Goal: Task Accomplishment & Management: Manage account settings

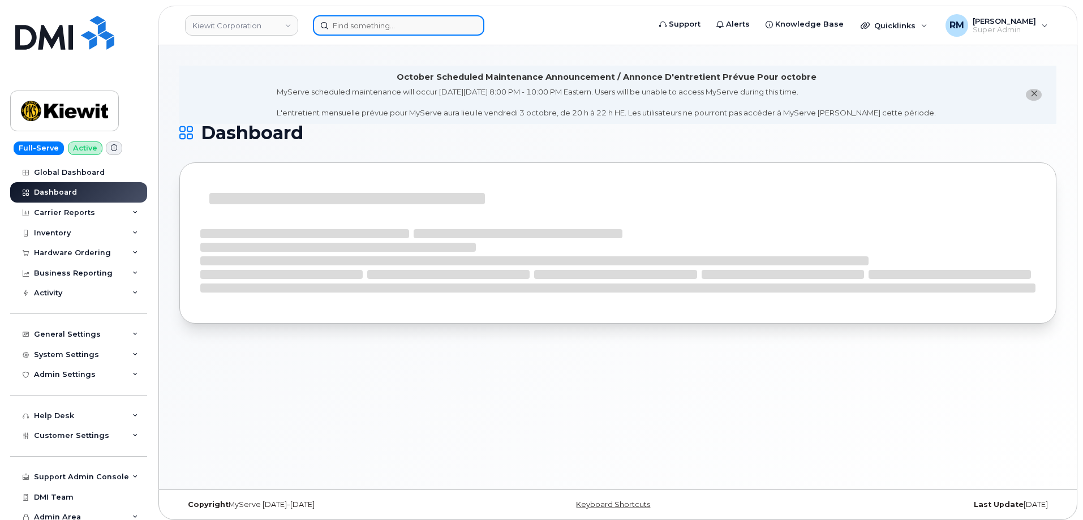
click at [391, 24] on input at bounding box center [398, 25] width 171 height 20
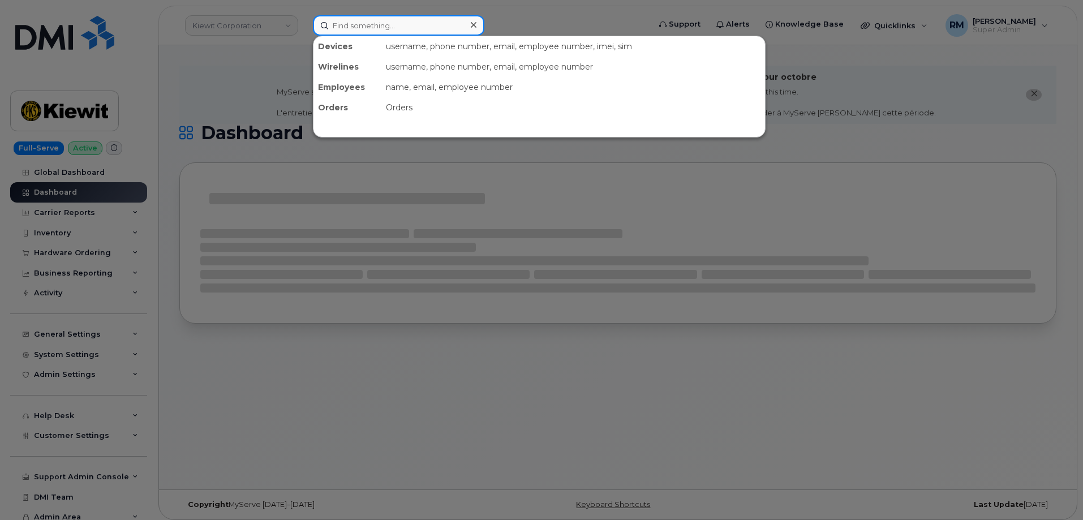
paste input "985-400-7395"
type input "985-400-7395"
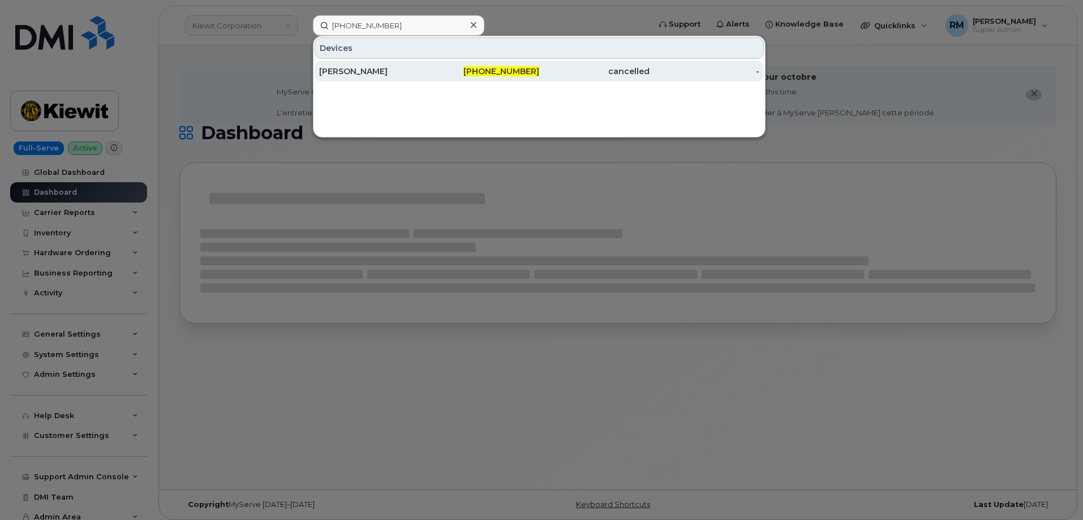
click at [395, 73] on div "[PERSON_NAME]" at bounding box center [374, 71] width 110 height 11
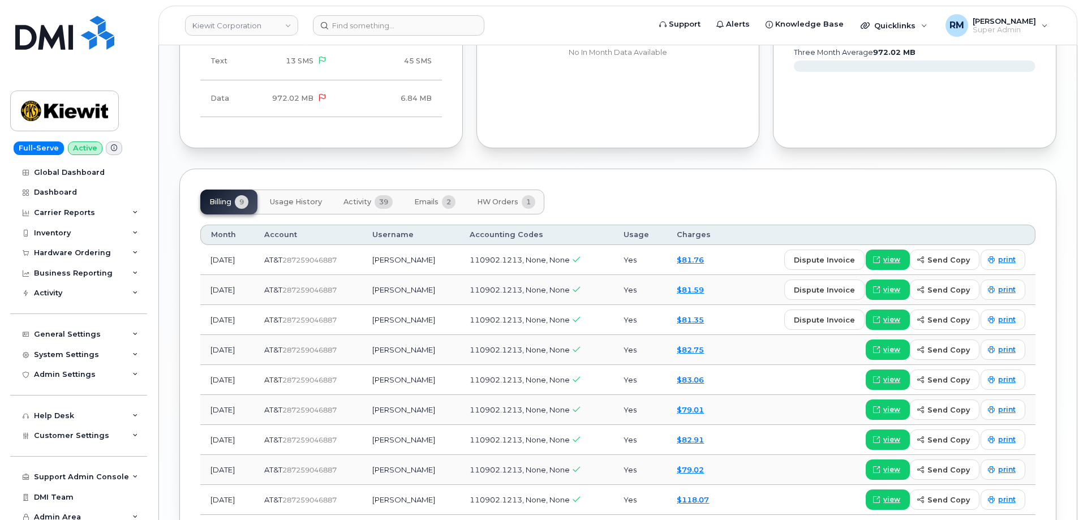
scroll to position [1301, 0]
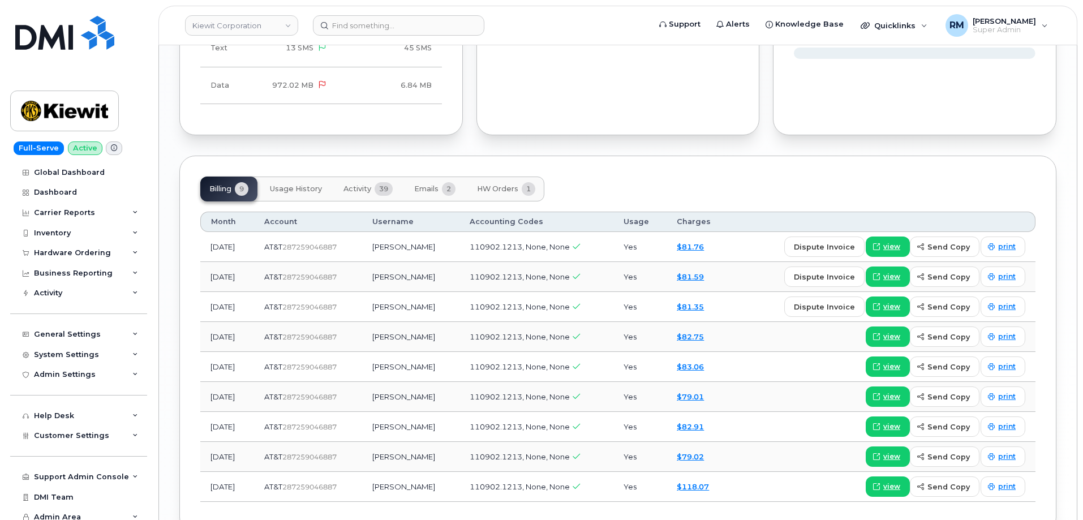
click at [508, 187] on span "HW Orders" at bounding box center [497, 188] width 41 height 9
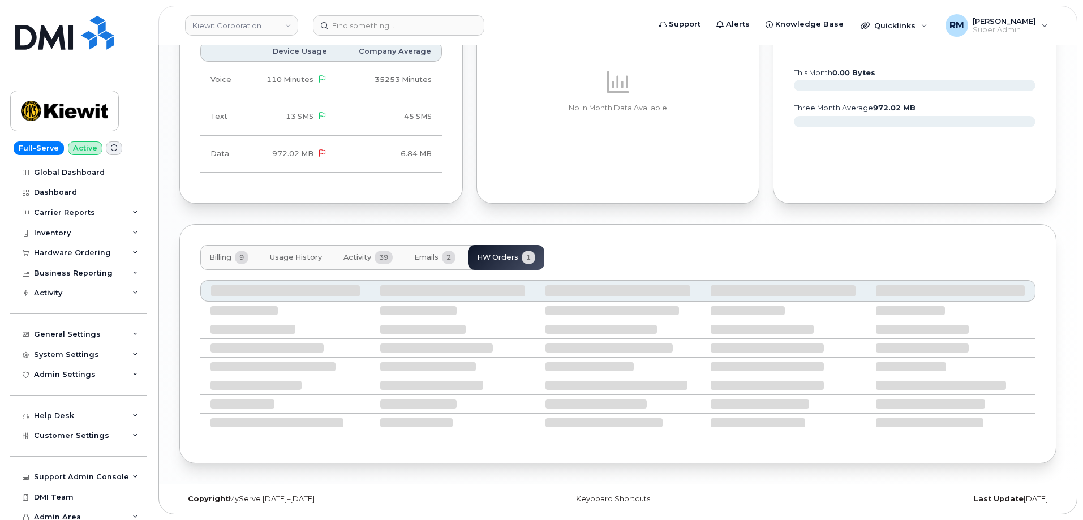
scroll to position [1165, 0]
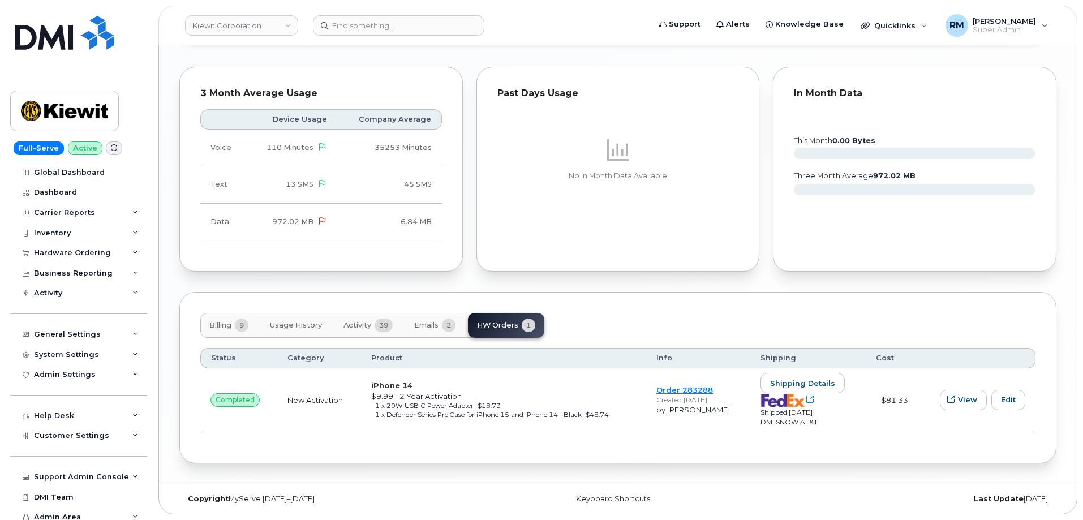
click at [427, 320] on button "Emails 2" at bounding box center [434, 325] width 59 height 25
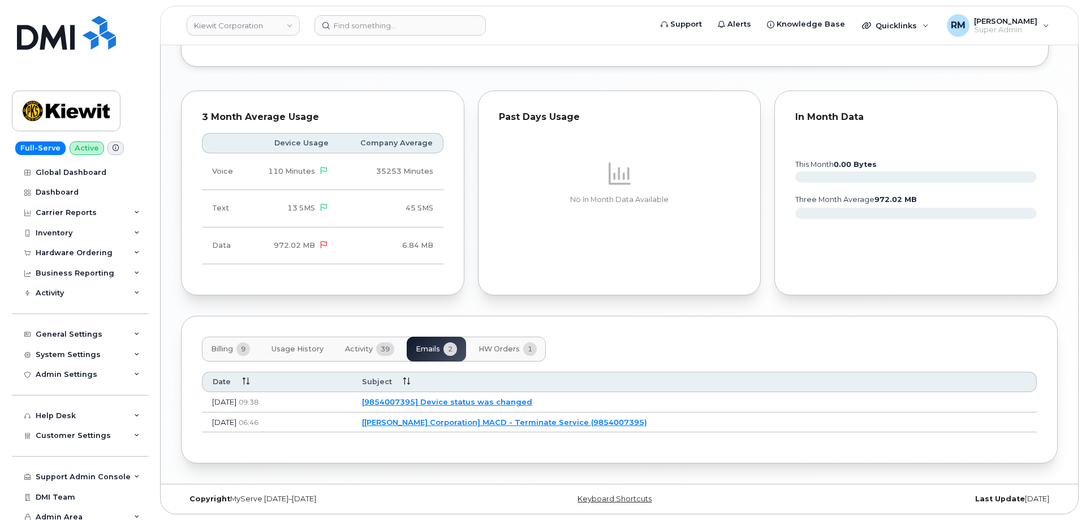
scroll to position [1141, 0]
click at [517, 422] on link "[Kiewit Corporation] MACD - Terminate Service (9854007395)" at bounding box center [502, 422] width 285 height 9
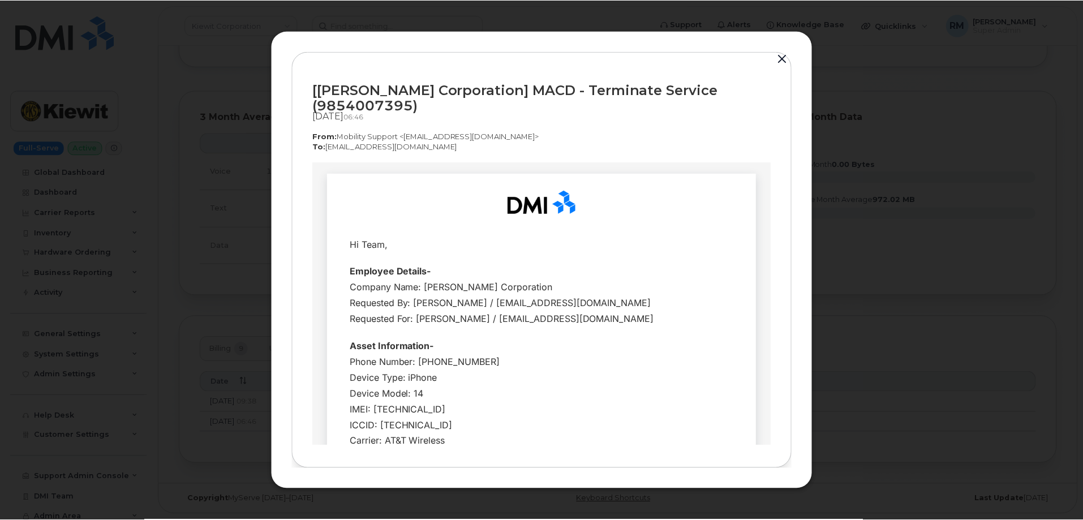
scroll to position [57, 0]
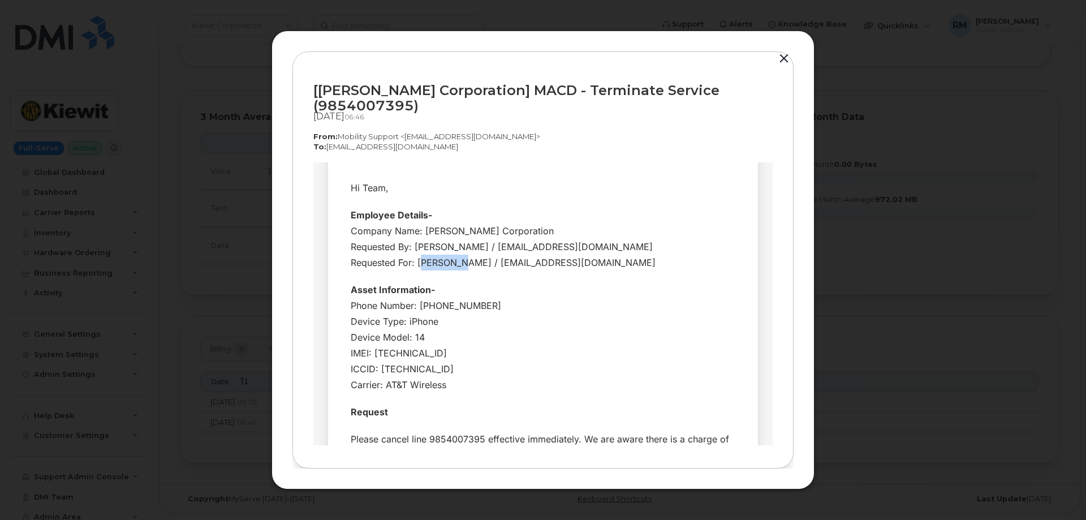
drag, startPoint x: 456, startPoint y: 260, endPoint x: 415, endPoint y: 261, distance: 41.3
click at [415, 261] on div "Company Name: Kiewit Corporation Requested By: Luke Shomaker / lshomaker@dminc.…" at bounding box center [543, 246] width 385 height 48
copy div "SUZY LEE"
click at [440, 302] on div "Phone Number: 9854007395 Device Type: iPhone Device Model: 14 IMEI: 35632174492…" at bounding box center [543, 344] width 385 height 95
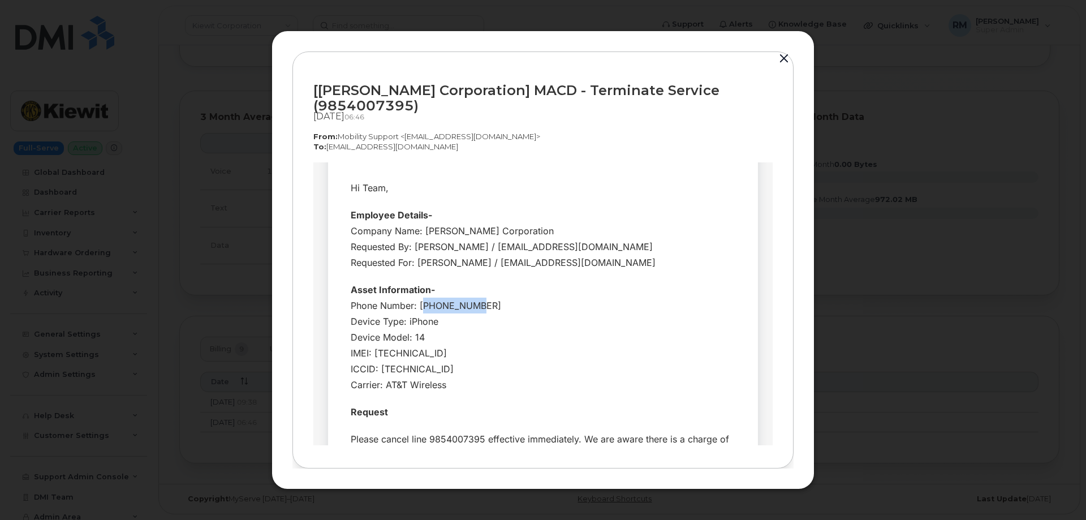
copy div "9854007395"
click at [786, 65] on button "button" at bounding box center [784, 59] width 17 height 16
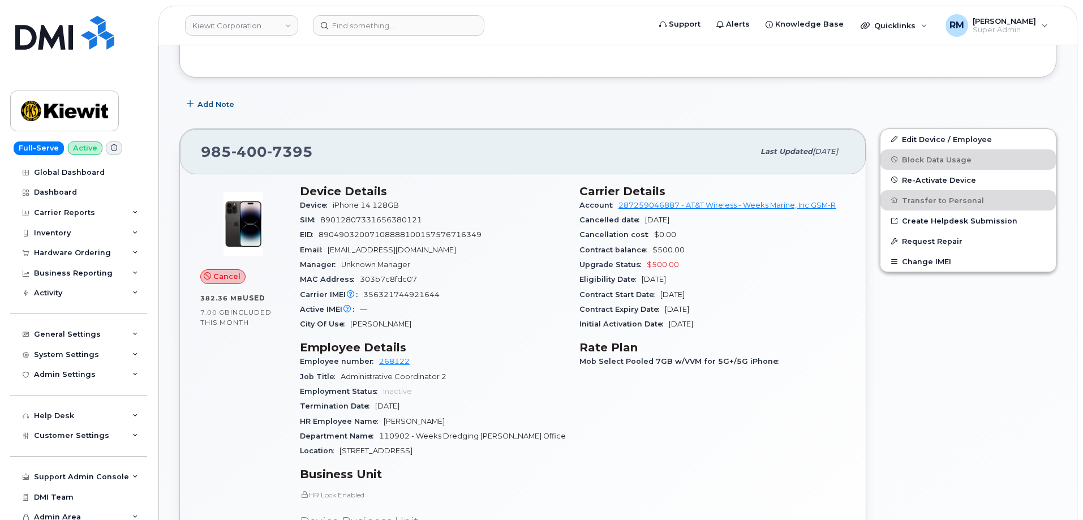
scroll to position [292, 0]
drag, startPoint x: 298, startPoint y: 153, endPoint x: 197, endPoint y: 156, distance: 100.7
click at [197, 156] on div "985 400 7395 Last updated Sep 22, 2025" at bounding box center [523, 152] width 686 height 45
copy span "985 400 7395"
drag, startPoint x: 388, startPoint y: 203, endPoint x: 330, endPoint y: 204, distance: 57.7
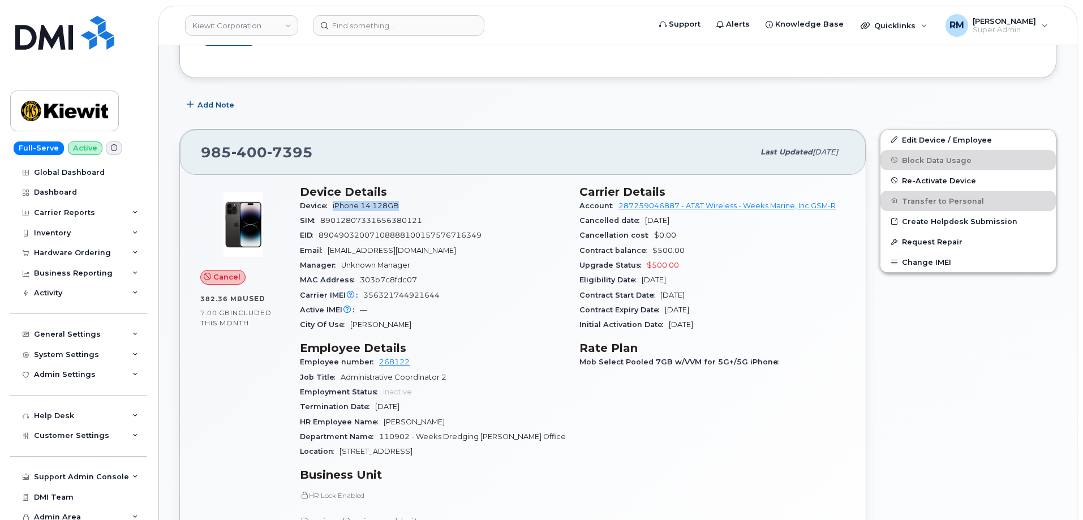
click at [330, 204] on div "Device iPhone 14 128GB" at bounding box center [433, 206] width 266 height 15
copy span "iPhone 14 128GB"
click at [944, 137] on link "Edit Device / Employee" at bounding box center [967, 140] width 175 height 20
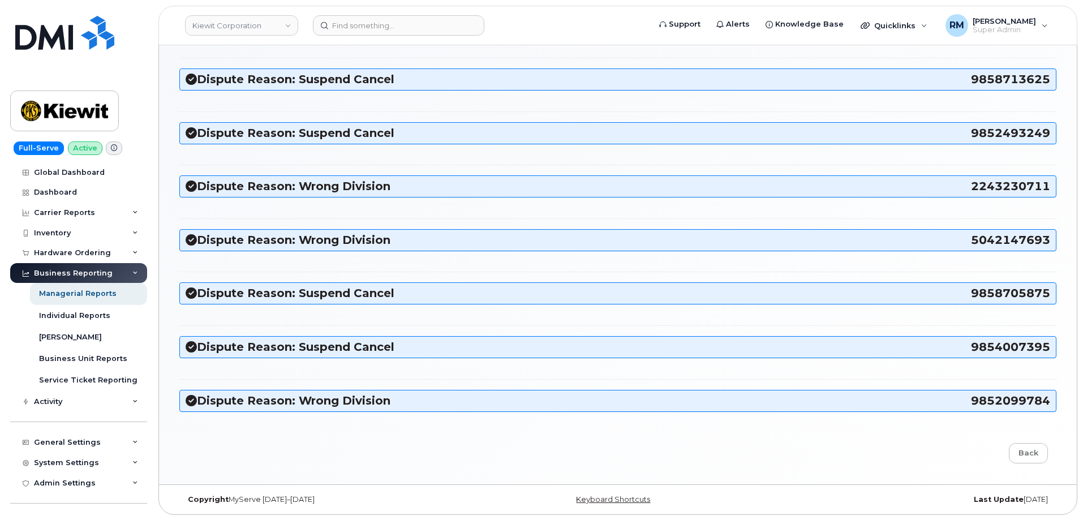
scroll to position [201, 0]
click at [238, 346] on h3 "Dispute Reason: Suspend Cancel 9854007395" at bounding box center [618, 346] width 864 height 15
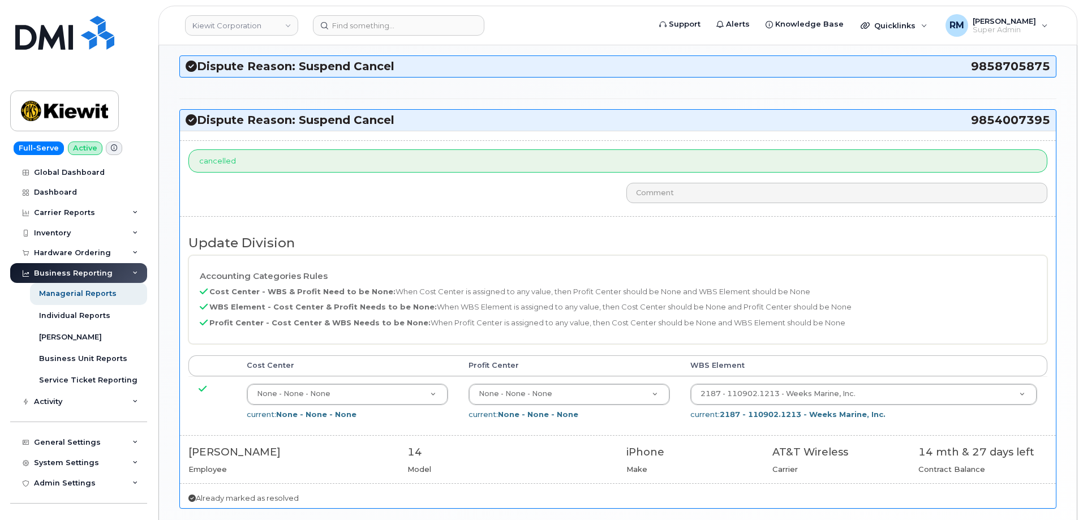
scroll to position [484, 0]
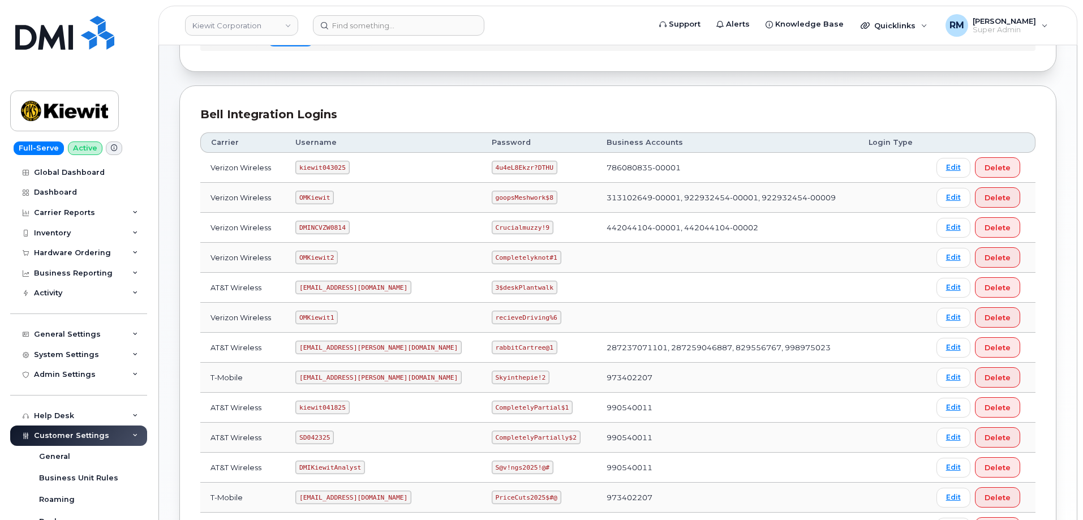
scroll to position [113, 0]
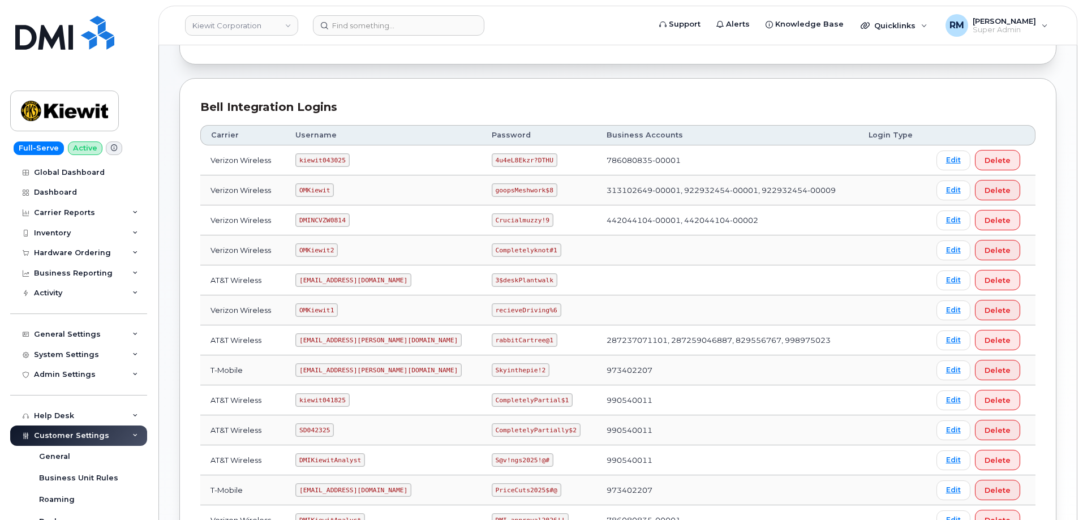
click at [322, 432] on code "SD042325" at bounding box center [314, 430] width 38 height 14
copy code "SD042325"
drag, startPoint x: 459, startPoint y: 429, endPoint x: 567, endPoint y: 431, distance: 108.6
click at [567, 431] on tr "AT&T Wireless SD042325 CompletelyPartially$2 990540011 Edit Delete" at bounding box center [617, 430] width 835 height 30
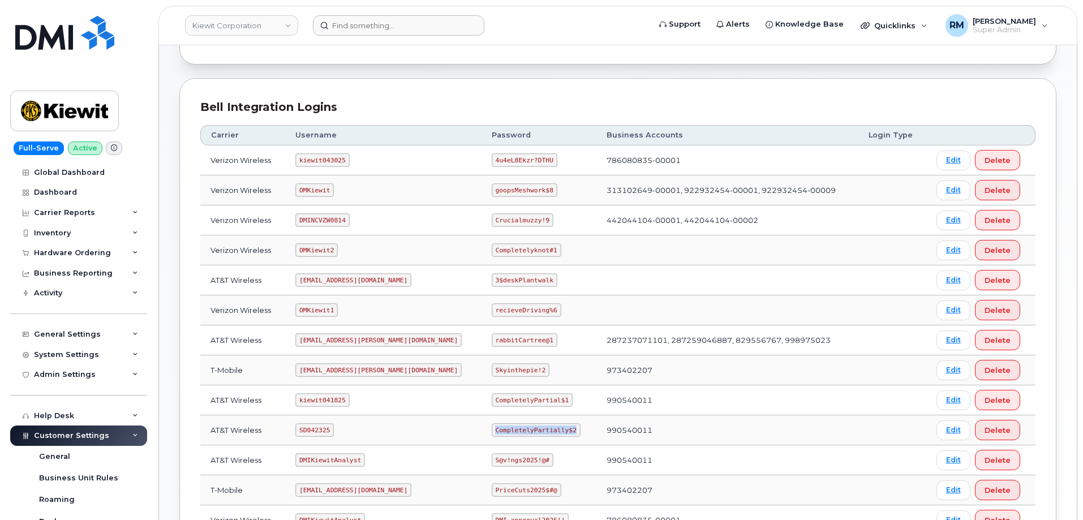
copy code "CompletelyPartially$2"
click at [496, 434] on code "CompletelyPartially$2" at bounding box center [536, 430] width 89 height 14
click at [533, 433] on code "CompletelyPartially$2" at bounding box center [536, 430] width 89 height 14
drag, startPoint x: 533, startPoint y: 429, endPoint x: 457, endPoint y: 434, distance: 77.1
click at [492, 434] on code "CompletelyPartially$2" at bounding box center [536, 430] width 89 height 14
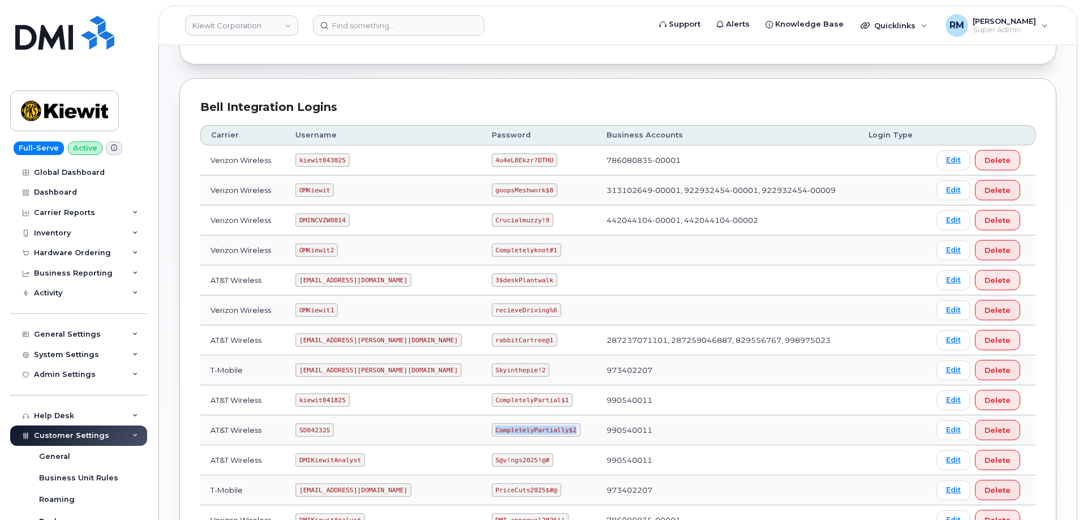
copy code "CompletelyPartially$2"
drag, startPoint x: 303, startPoint y: 339, endPoint x: 397, endPoint y: 338, distance: 93.9
click at [397, 338] on td "[EMAIL_ADDRESS][PERSON_NAME][DOMAIN_NAME]" at bounding box center [383, 340] width 196 height 30
copy code "[EMAIL_ADDRESS][PERSON_NAME][DOMAIN_NAME]"
drag, startPoint x: 458, startPoint y: 340, endPoint x: 531, endPoint y: 339, distance: 73.5
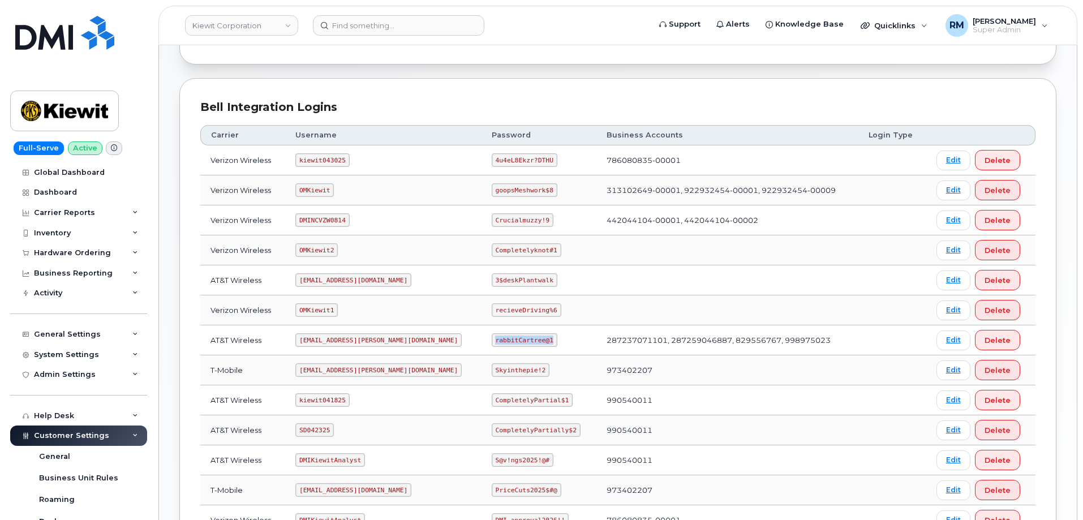
click at [528, 341] on td "rabbitCartree@1" at bounding box center [538, 340] width 115 height 30
copy code "rabbitCartree@1"
click at [376, 25] on input at bounding box center [398, 25] width 171 height 20
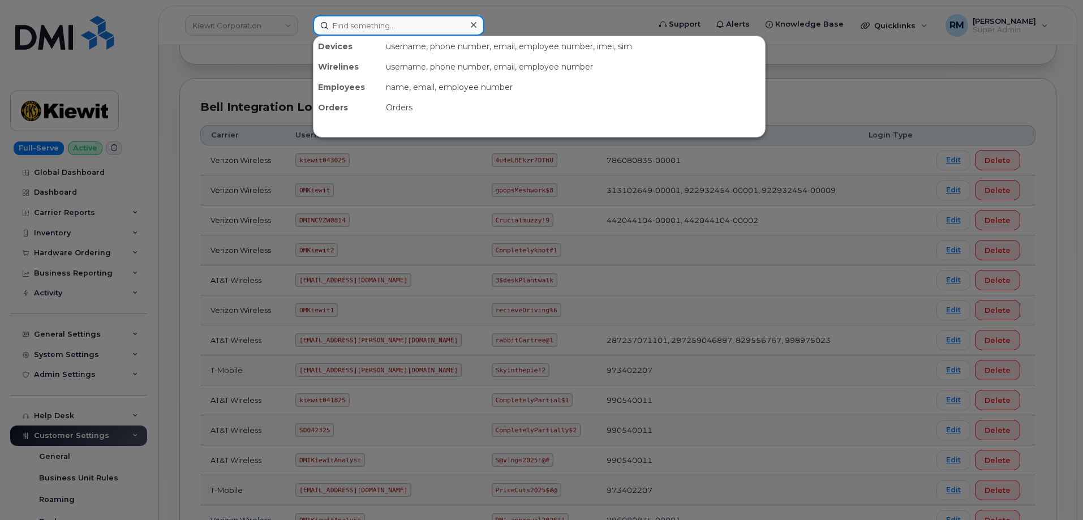
paste input "561-383-1260"
type input "561-383-1260"
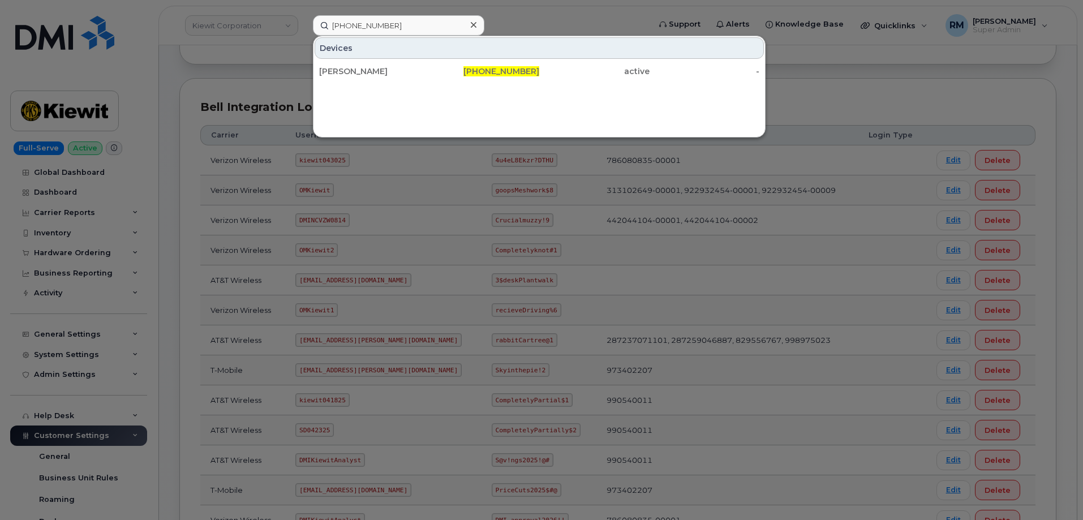
click at [360, 72] on div "DAVID ECIJA" at bounding box center [374, 71] width 110 height 11
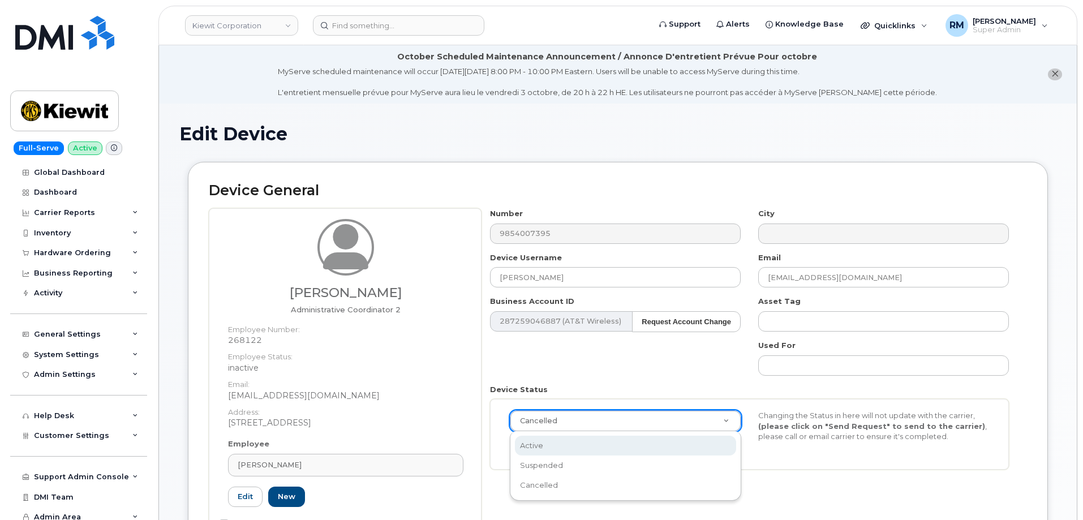
select select "active"
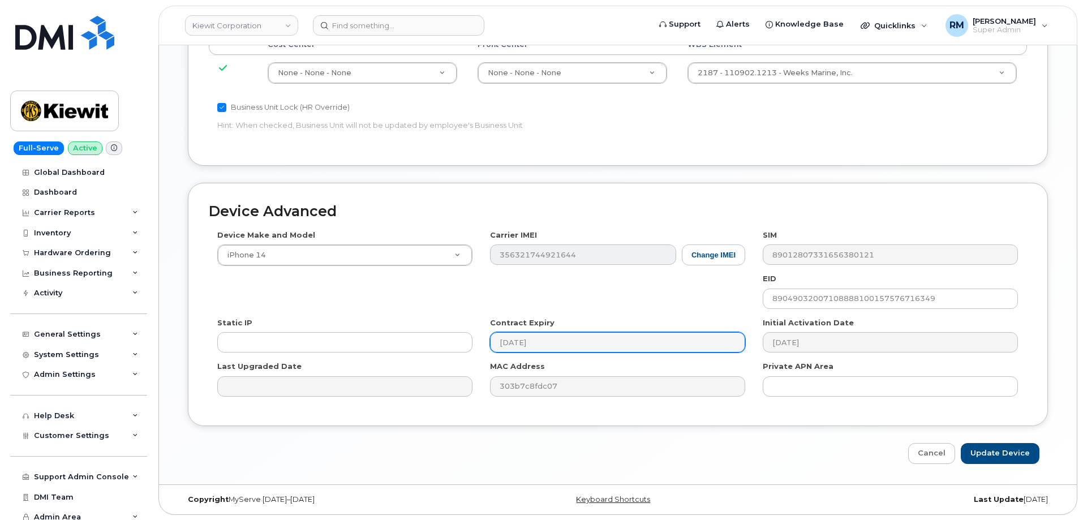
scroll to position [701, 0]
click at [1002, 444] on input "Update Device" at bounding box center [1000, 452] width 79 height 21
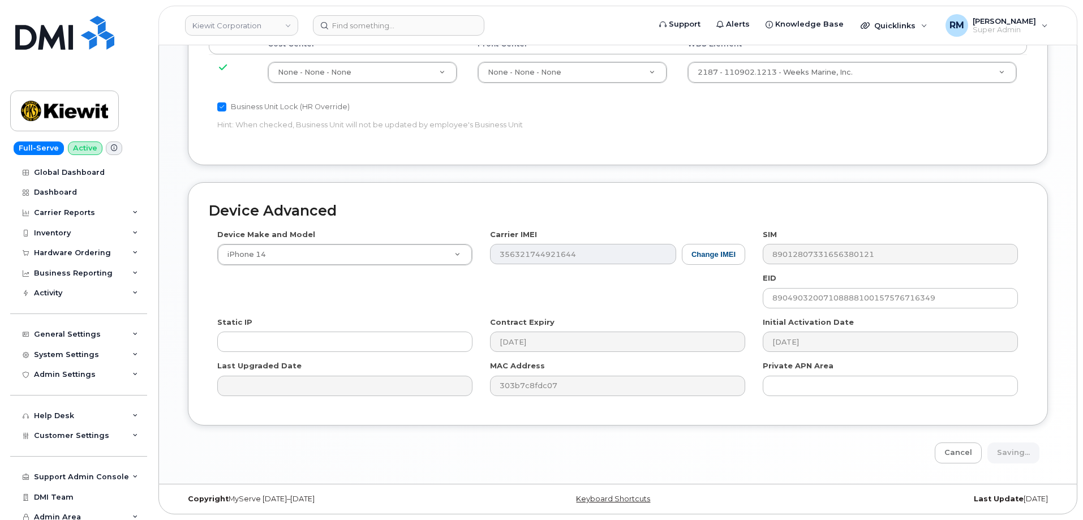
type input "Saving..."
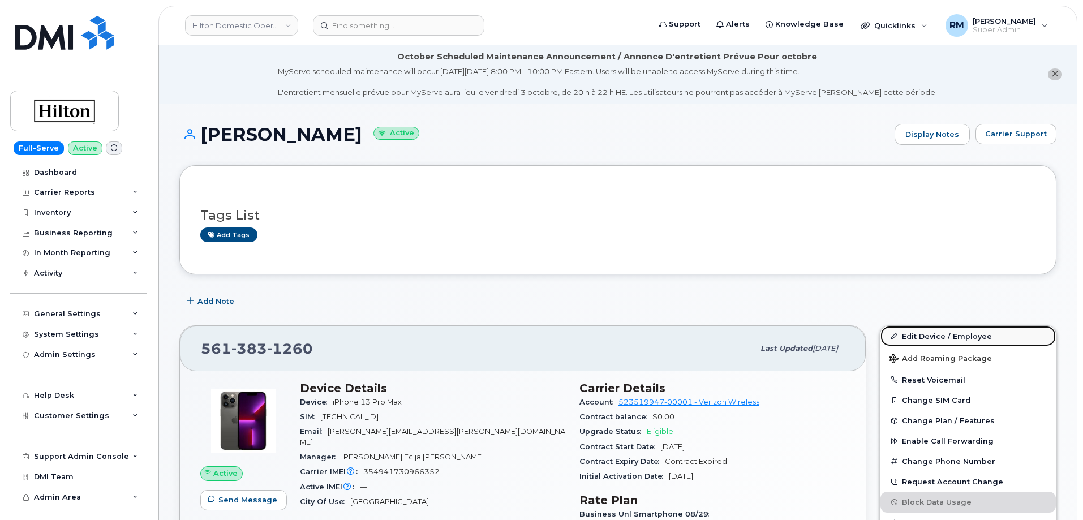
click at [960, 333] on link "Edit Device / Employee" at bounding box center [967, 336] width 175 height 20
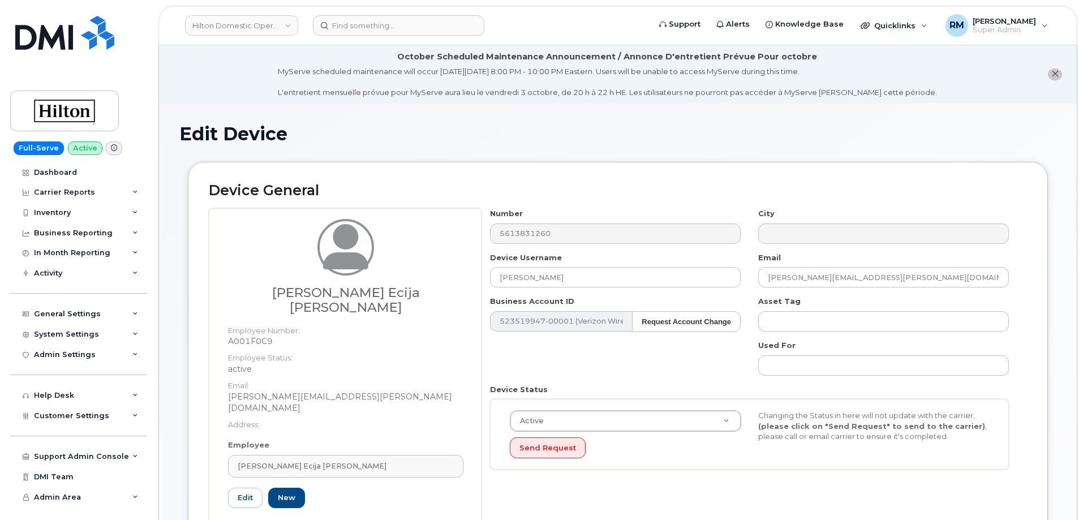
select select "34080331"
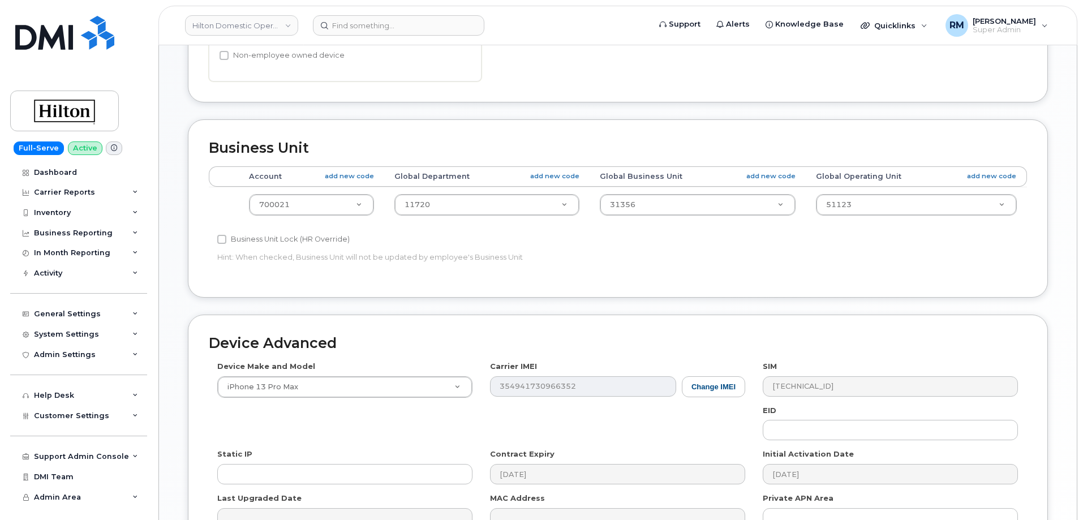
scroll to position [509, 0]
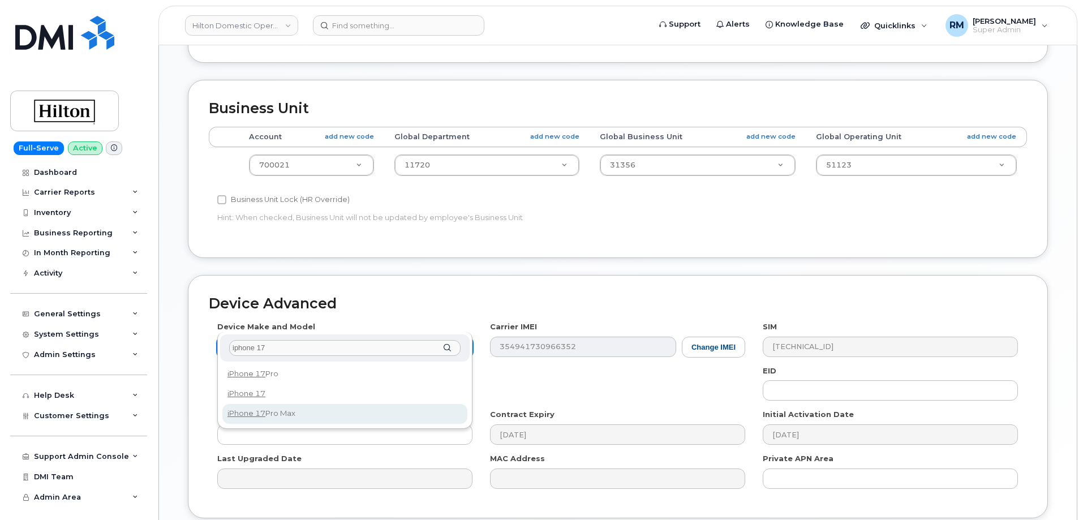
type input "iphone 17"
select select "3441"
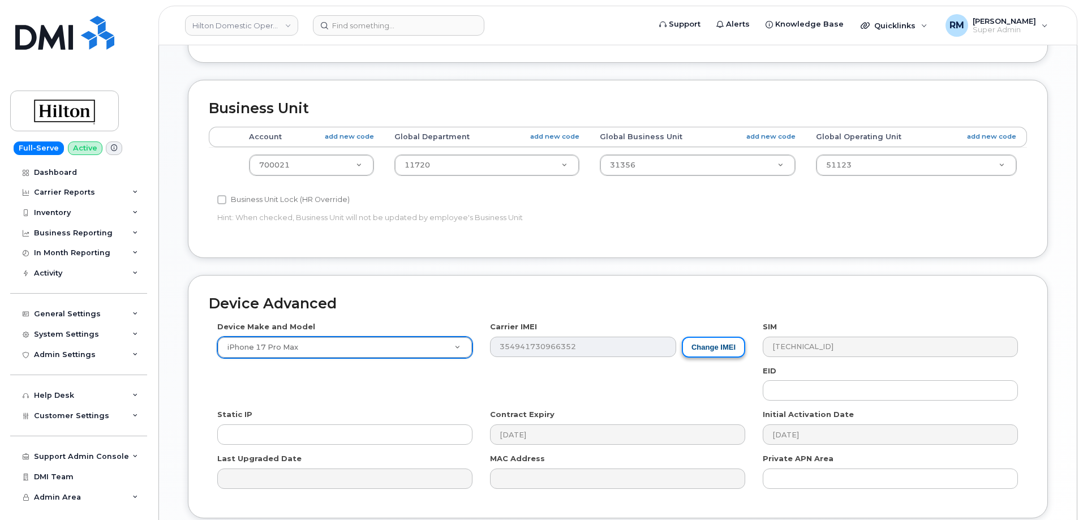
click at [700, 337] on button "Change IMEI" at bounding box center [713, 347] width 63 height 21
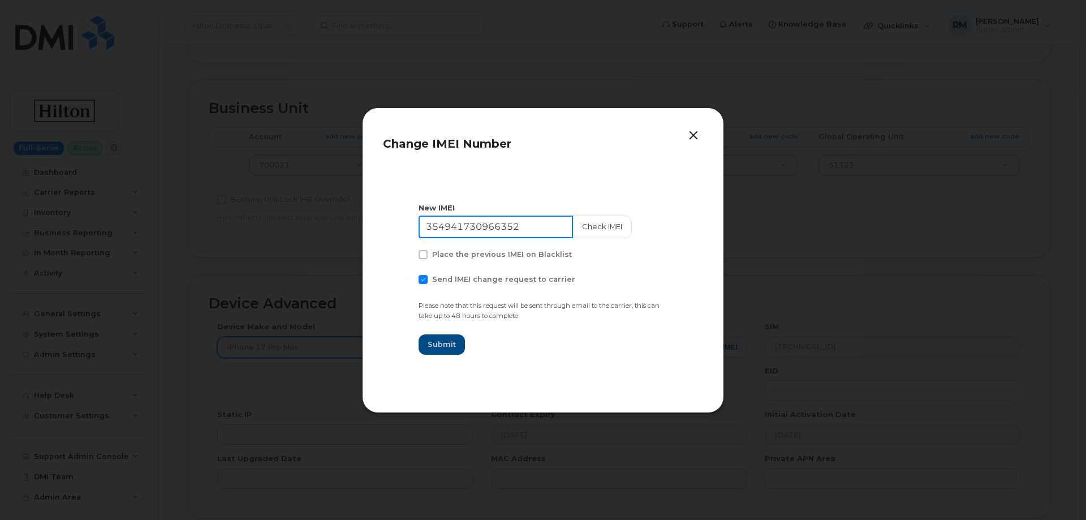
drag, startPoint x: 522, startPoint y: 223, endPoint x: 270, endPoint y: 225, distance: 251.8
click at [270, 225] on div "Change IMEI Number New IMEI 354941730966352 Check IMEI Place the previous IMEI …" at bounding box center [543, 260] width 1086 height 520
paste input "8105431209878"
type input "358105431209878"
click at [442, 341] on span "Submit" at bounding box center [442, 344] width 28 height 11
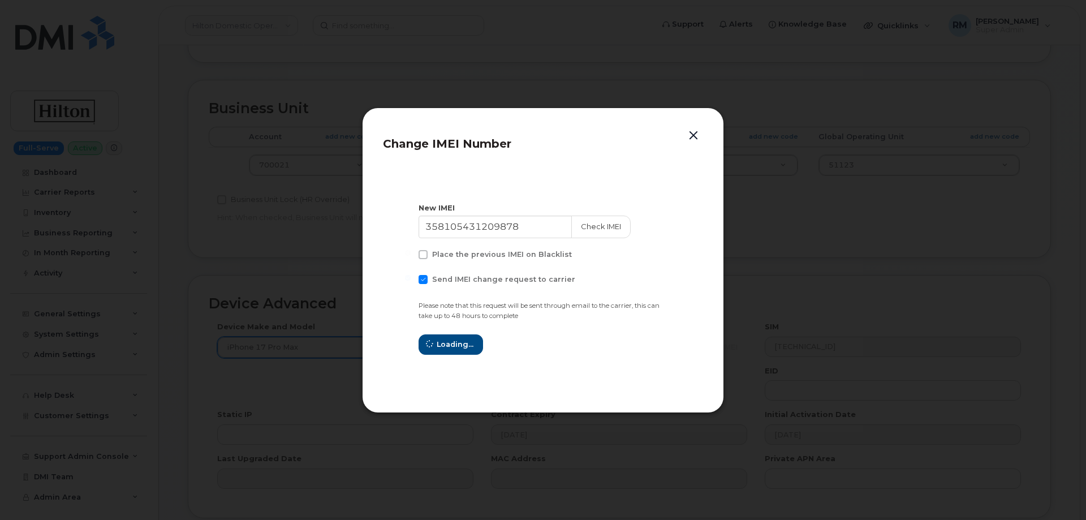
click at [695, 132] on button "button" at bounding box center [693, 136] width 17 height 16
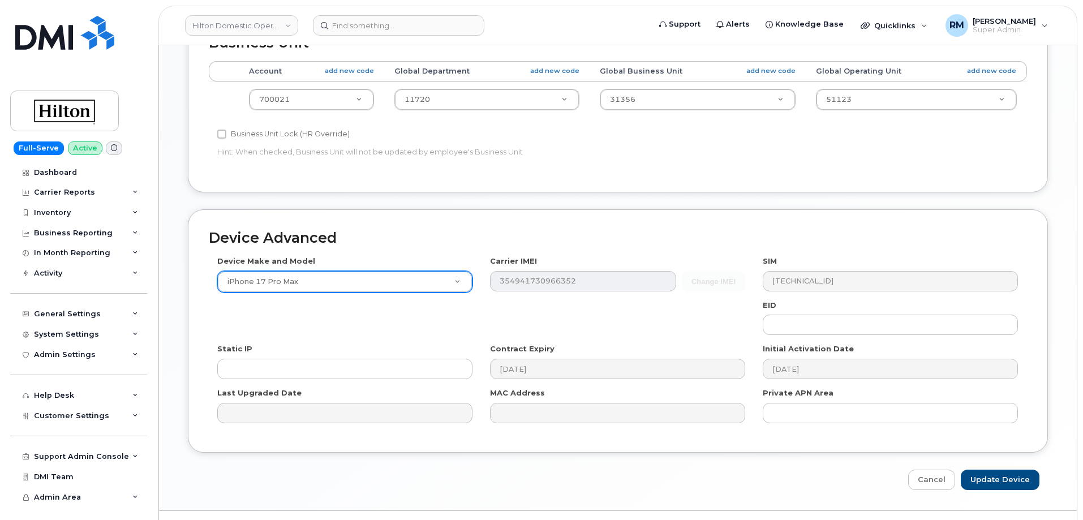
scroll to position [576, 0]
click at [987, 468] on input "Update Device" at bounding box center [1000, 478] width 79 height 21
type input "Saving..."
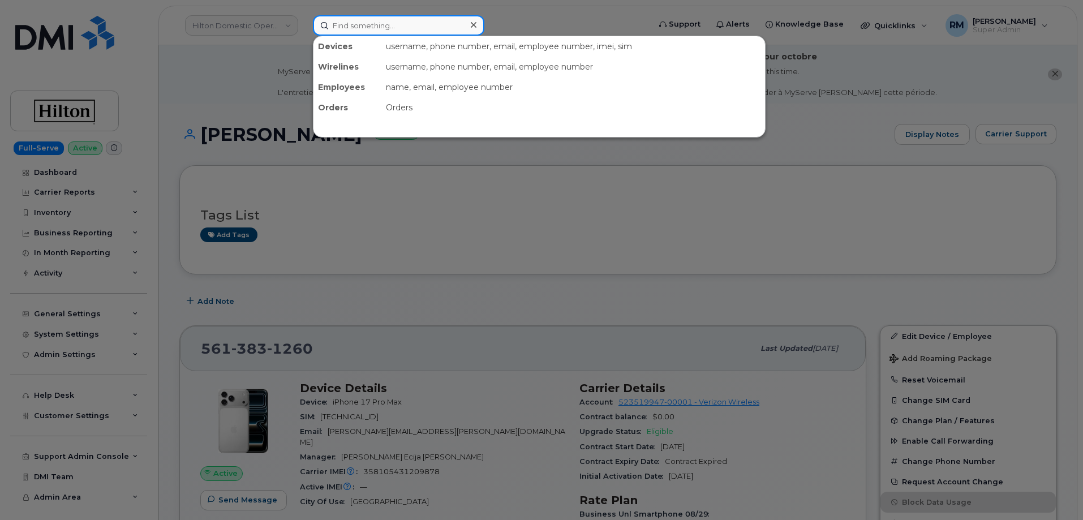
click at [345, 29] on input at bounding box center [398, 25] width 171 height 20
paste input "408-896-4695"
type input "408-896-4695"
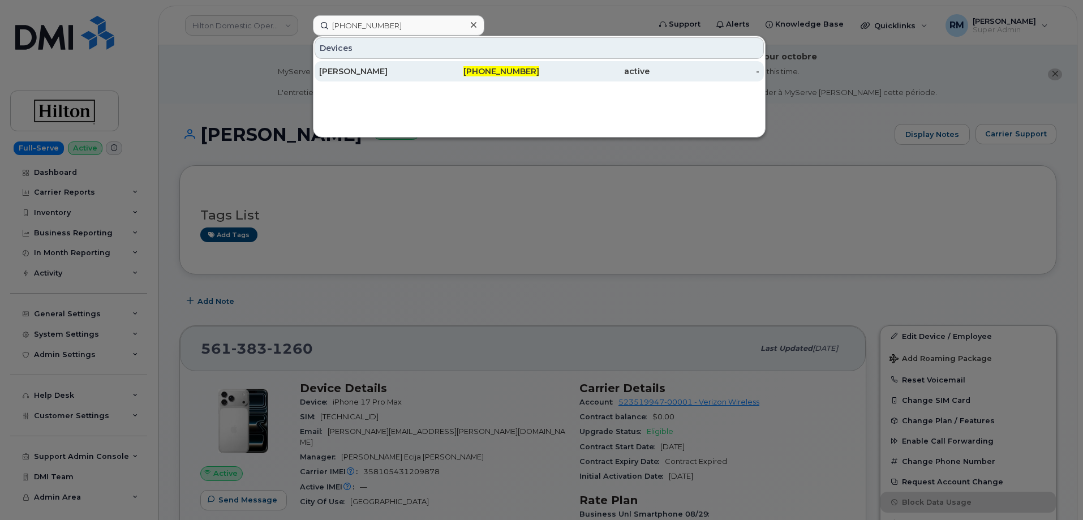
click at [380, 69] on div "[PERSON_NAME]" at bounding box center [374, 71] width 110 height 11
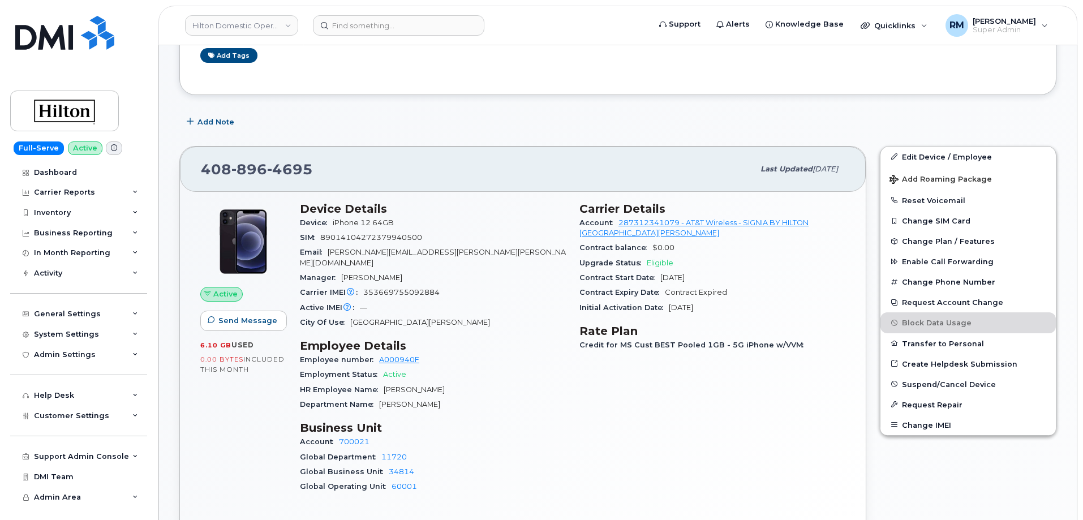
scroll to position [283, 0]
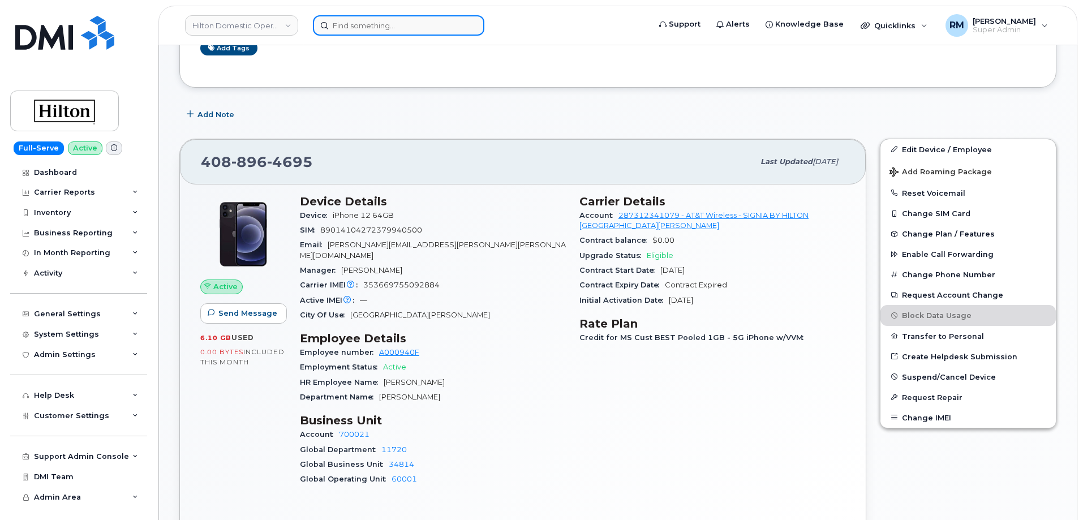
click at [354, 21] on input at bounding box center [398, 25] width 171 height 20
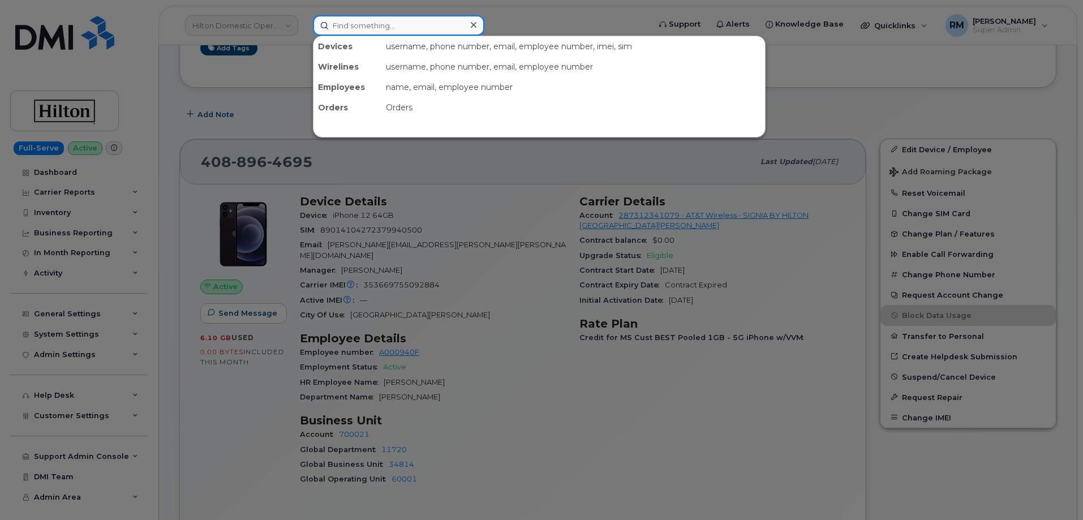
paste input "[PHONE_NUMBER]"
type input "[PHONE_NUMBER]"
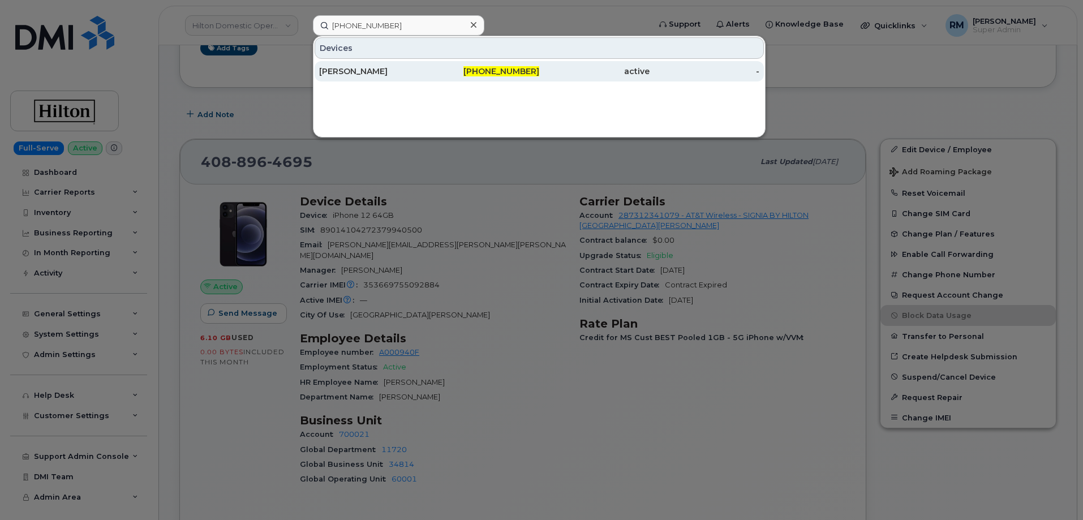
click at [457, 72] on div "[PHONE_NUMBER]" at bounding box center [484, 71] width 110 height 11
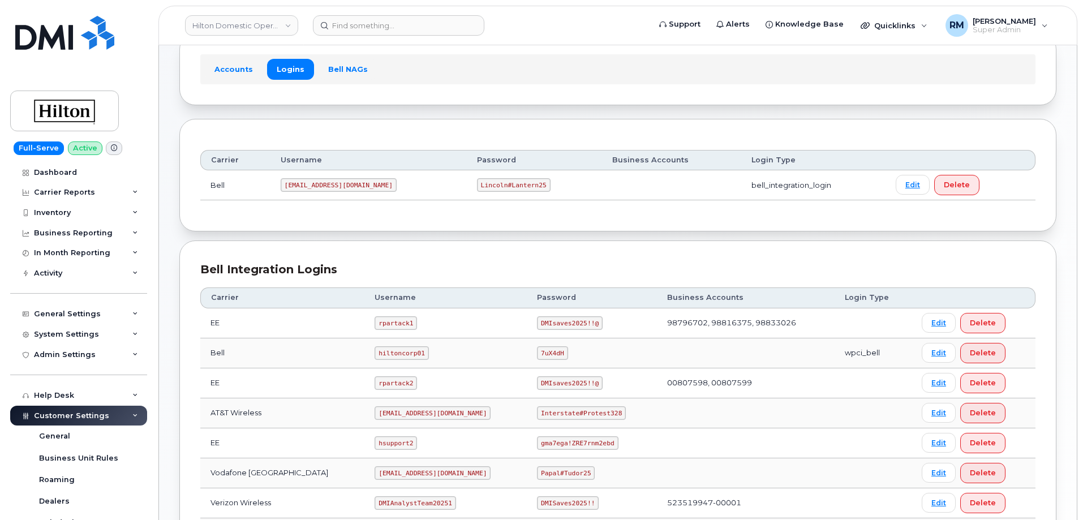
scroll to position [226, 0]
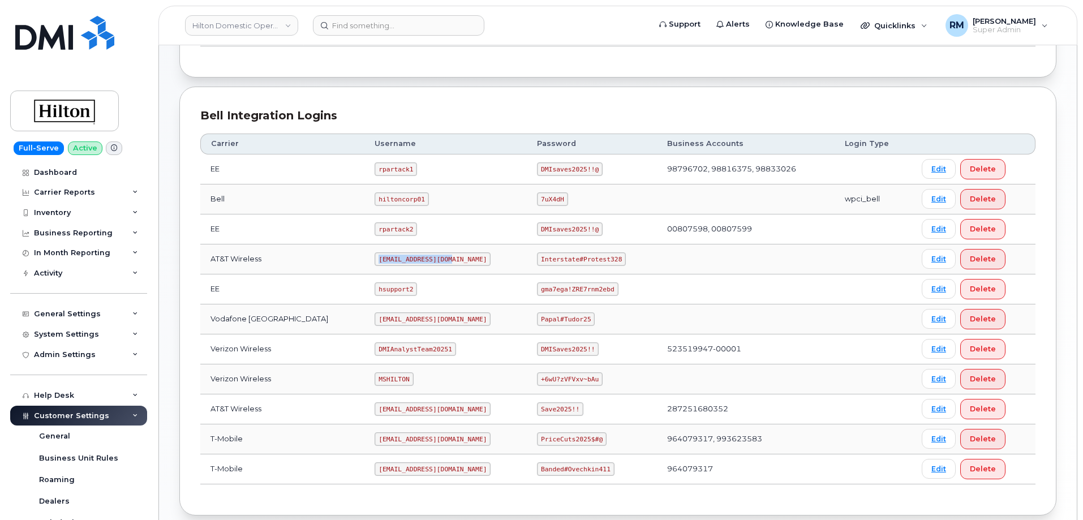
drag, startPoint x: 362, startPoint y: 258, endPoint x: 438, endPoint y: 259, distance: 75.8
click at [438, 259] on td "[EMAIL_ADDRESS][DOMAIN_NAME]" at bounding box center [445, 259] width 162 height 30
copy code "[EMAIL_ADDRESS][DOMAIN_NAME]"
drag, startPoint x: 527, startPoint y: 259, endPoint x: 613, endPoint y: 256, distance: 85.5
click at [613, 256] on td "Interstate#Protest328" at bounding box center [592, 259] width 130 height 30
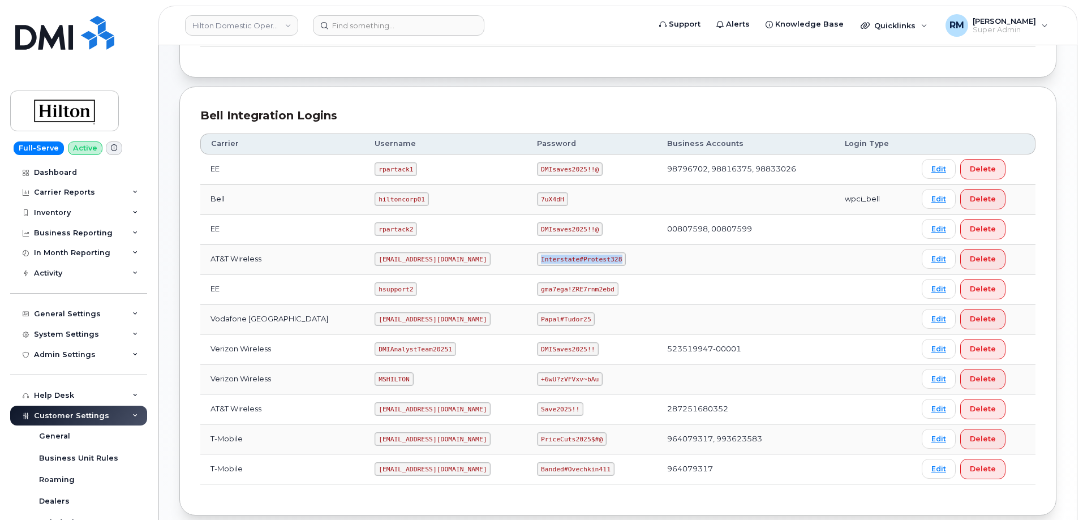
copy code "Interstate#Protest328"
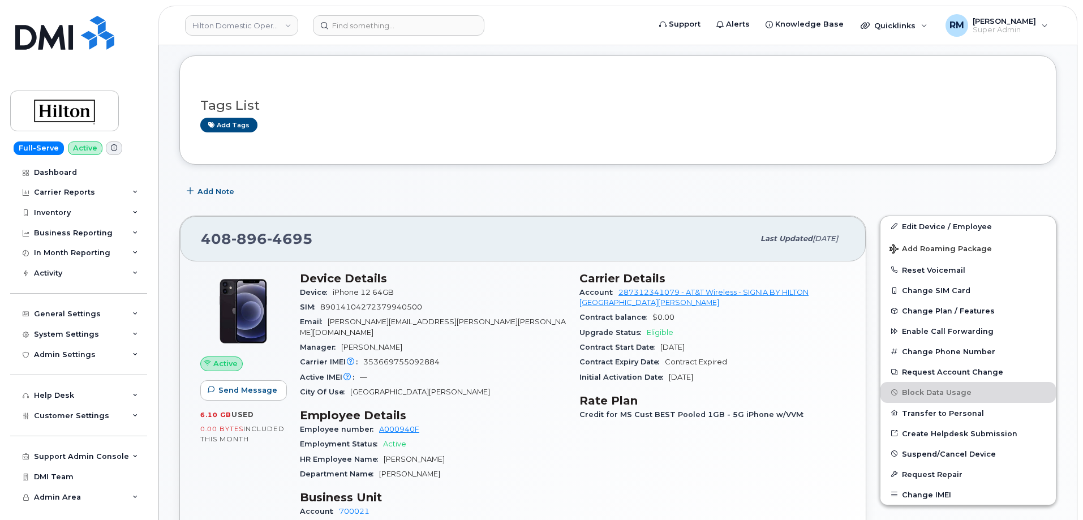
scroll to position [226, 0]
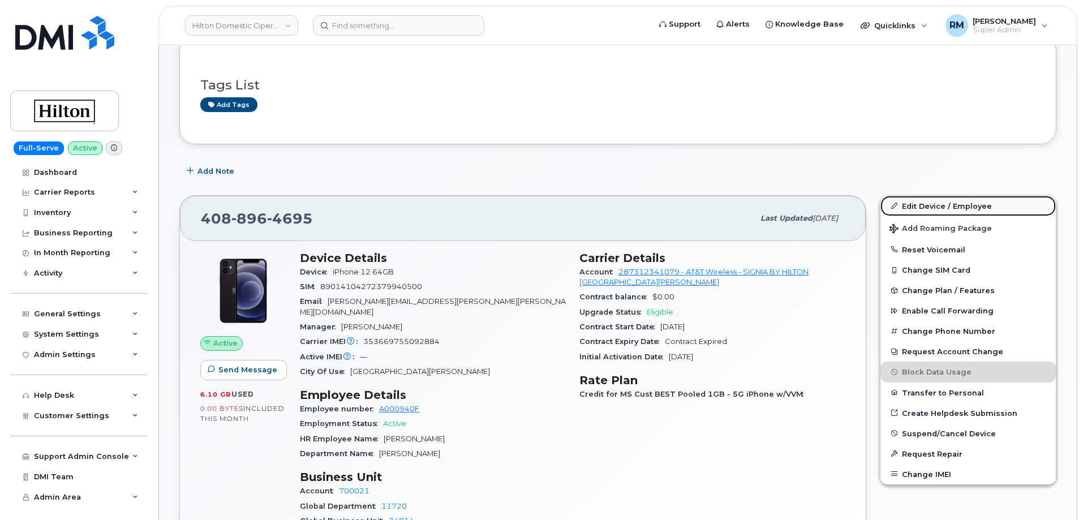
click at [936, 203] on link "Edit Device / Employee" at bounding box center [967, 206] width 175 height 20
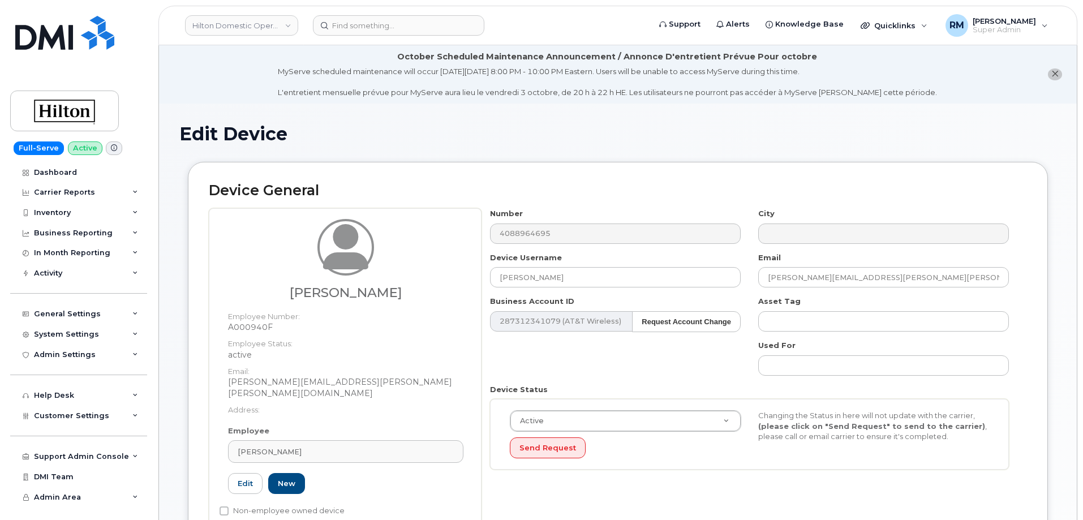
select select "34080331"
drag, startPoint x: 590, startPoint y: 272, endPoint x: 420, endPoint y: 274, distance: 169.7
click at [420, 274] on div "[PERSON_NAME] Employee Number: A000940F Employee Status: active Email: [PERSON_…" at bounding box center [618, 372] width 818 height 329
paste input "F&B Task Force"
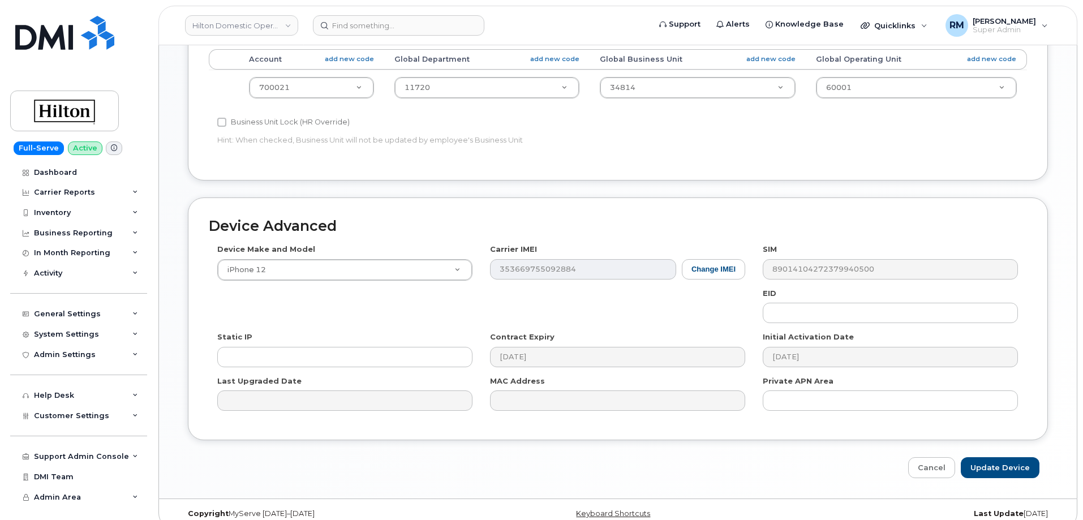
scroll to position [576, 0]
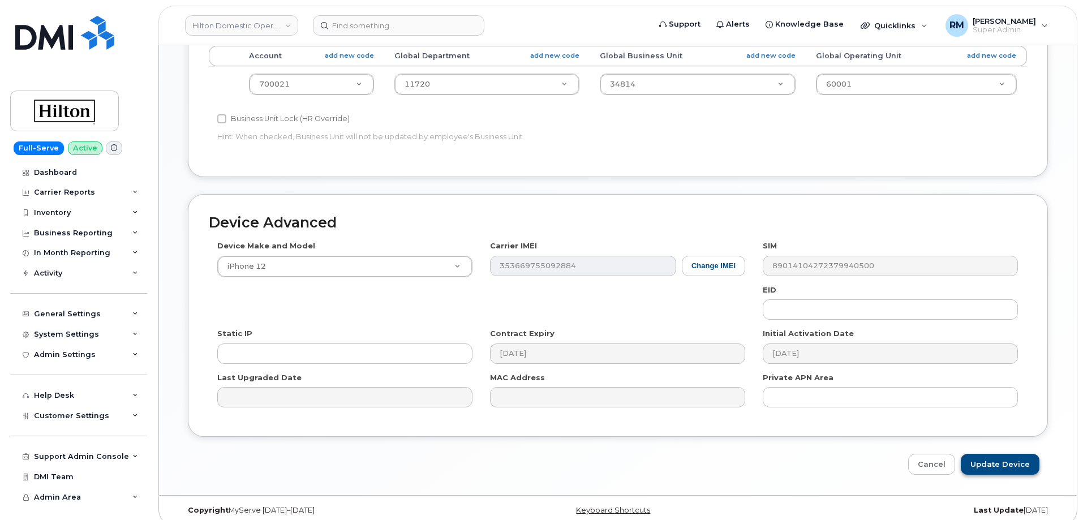
type input "F&B Task Force"
click at [1007, 456] on input "Update Device" at bounding box center [1000, 464] width 79 height 21
type input "Saving..."
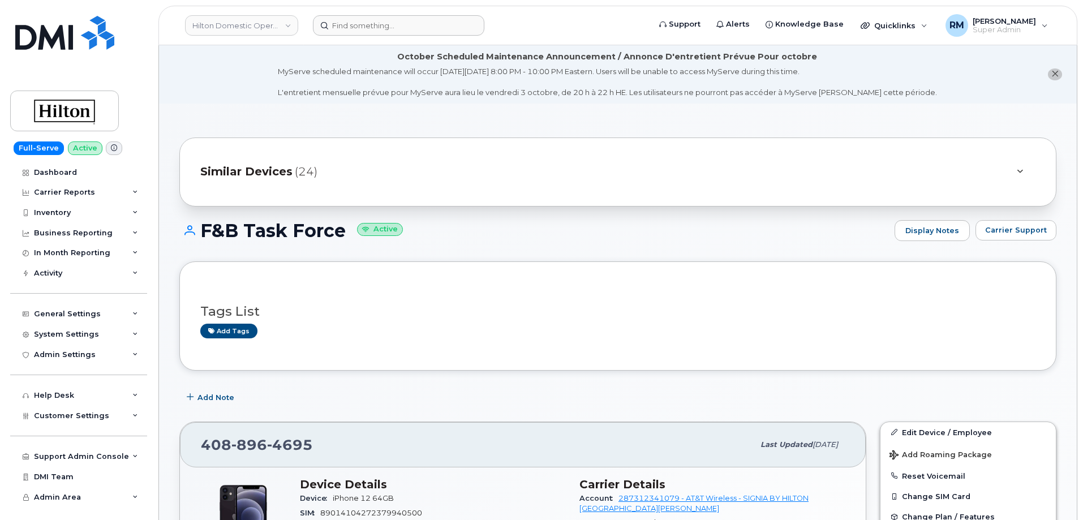
drag, startPoint x: 372, startPoint y: 36, endPoint x: 368, endPoint y: 27, distance: 9.1
click at [371, 36] on header "Hilton Domestic Operating Company Inc Support Alerts Knowledge Base Quicklinks …" at bounding box center [617, 26] width 919 height 40
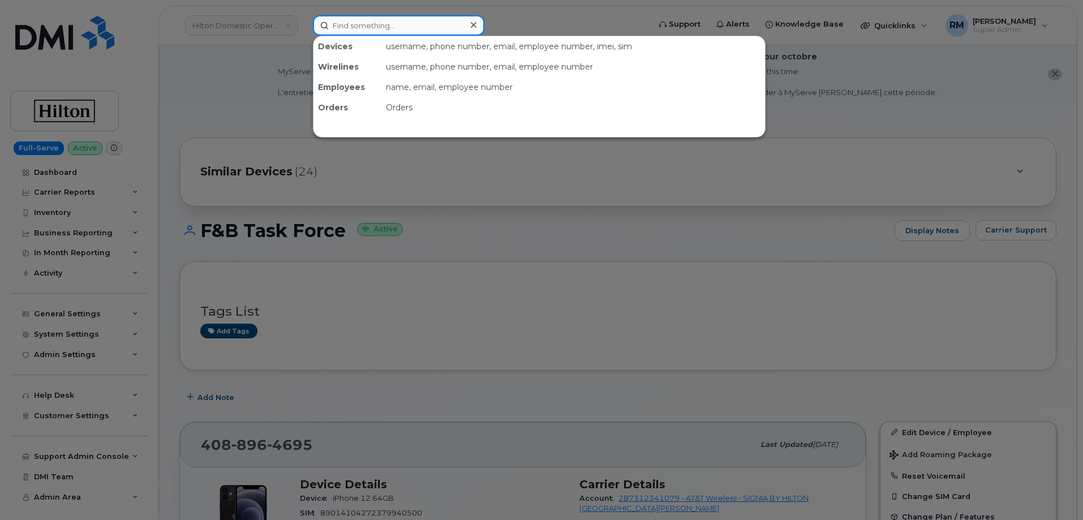
click at [368, 24] on input at bounding box center [398, 25] width 171 height 20
paste input "949-692-2615"
type input "949-692-2615"
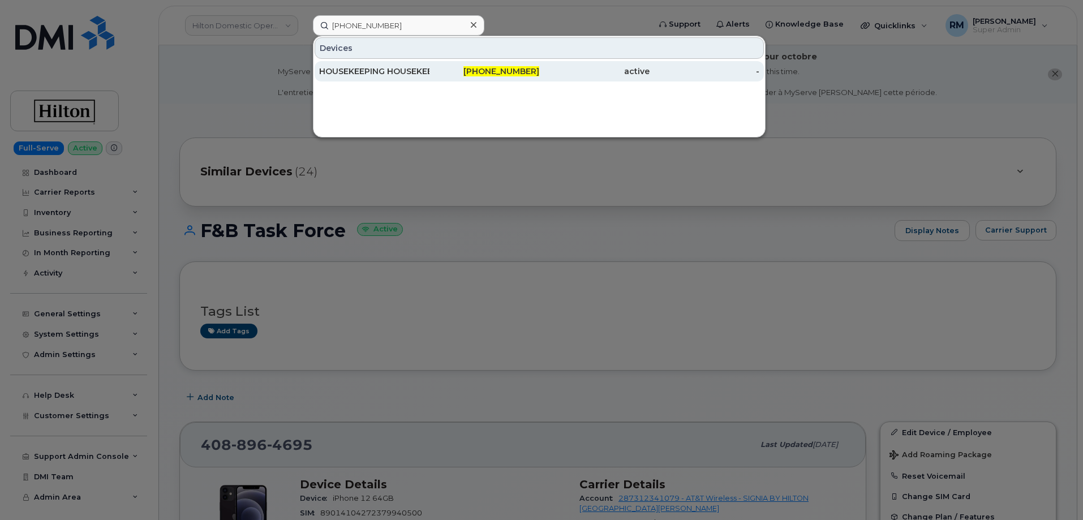
click at [375, 76] on div "HOUSEKEEPING HOUSEKEEPING" at bounding box center [374, 71] width 110 height 11
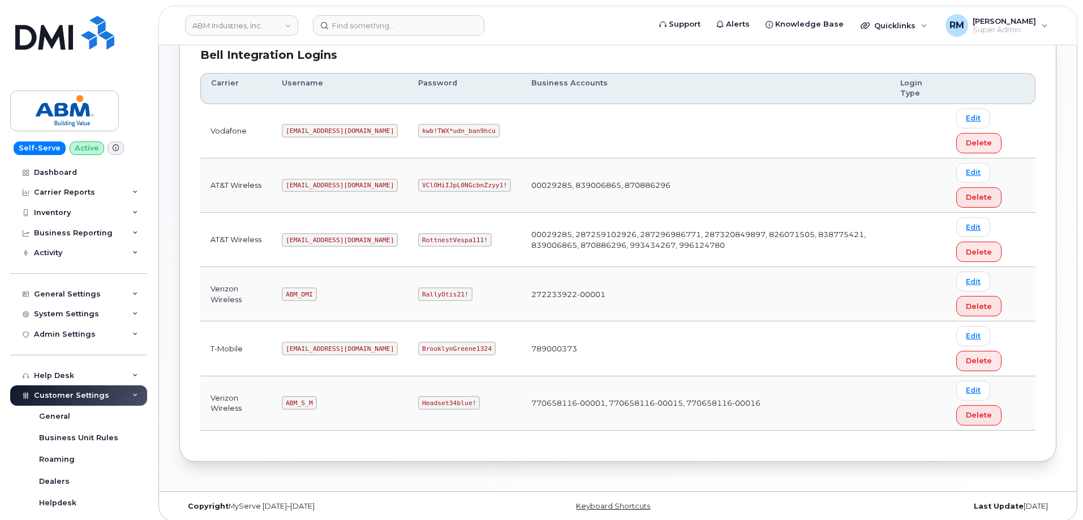
scroll to position [173, 0]
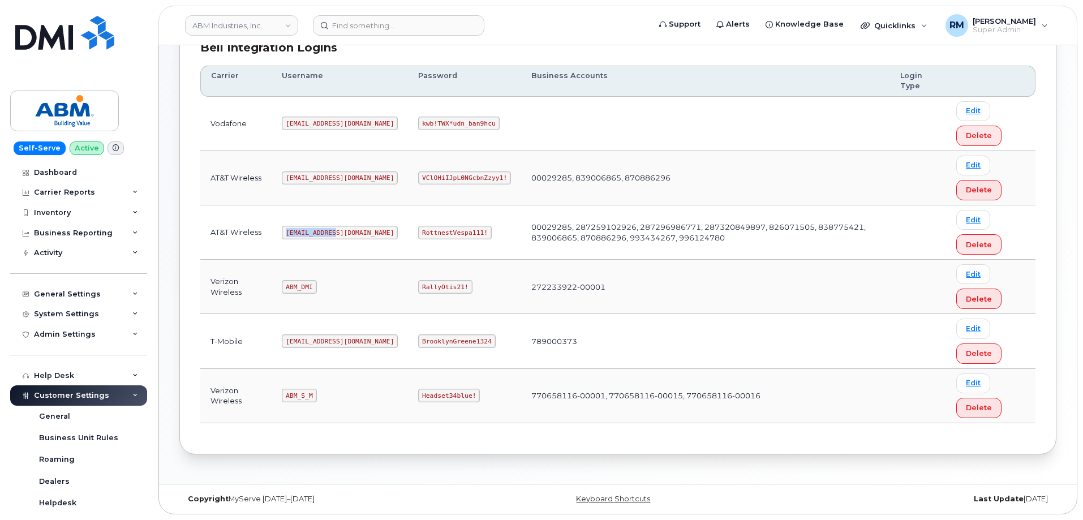
drag, startPoint x: 286, startPoint y: 233, endPoint x: 336, endPoint y: 232, distance: 50.4
click at [336, 232] on code "[EMAIL_ADDRESS][DOMAIN_NAME]" at bounding box center [340, 233] width 116 height 14
copy code "[EMAIL_ADDRESS][DOMAIN_NAME]"
click at [418, 231] on code "RottnestVespa111!" at bounding box center [455, 233] width 74 height 14
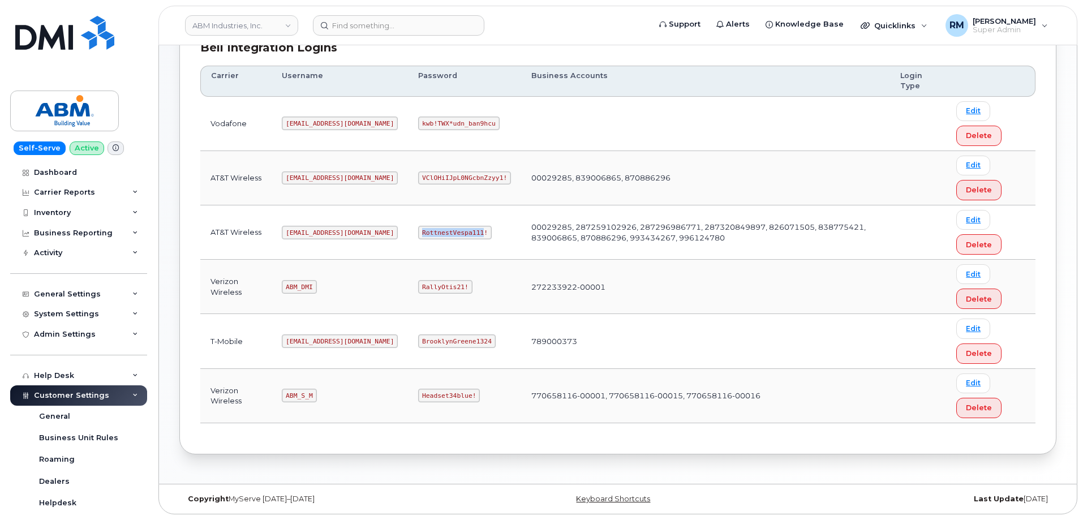
click at [418, 231] on code "RottnestVespa111!" at bounding box center [455, 233] width 74 height 14
copy code "RottnestVespa111"
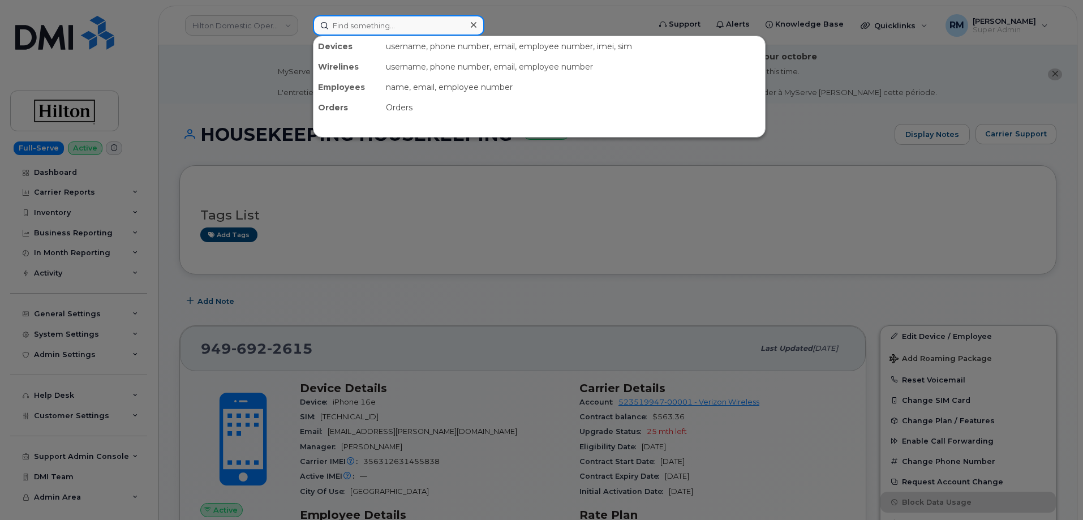
click at [358, 25] on input at bounding box center [398, 25] width 171 height 20
paste input "9494362048"
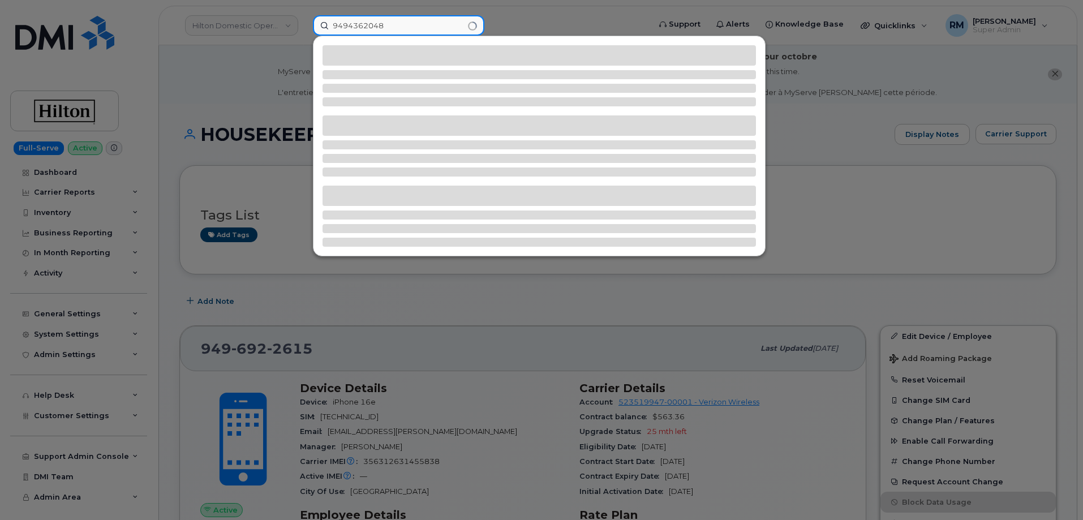
type input "9494362048"
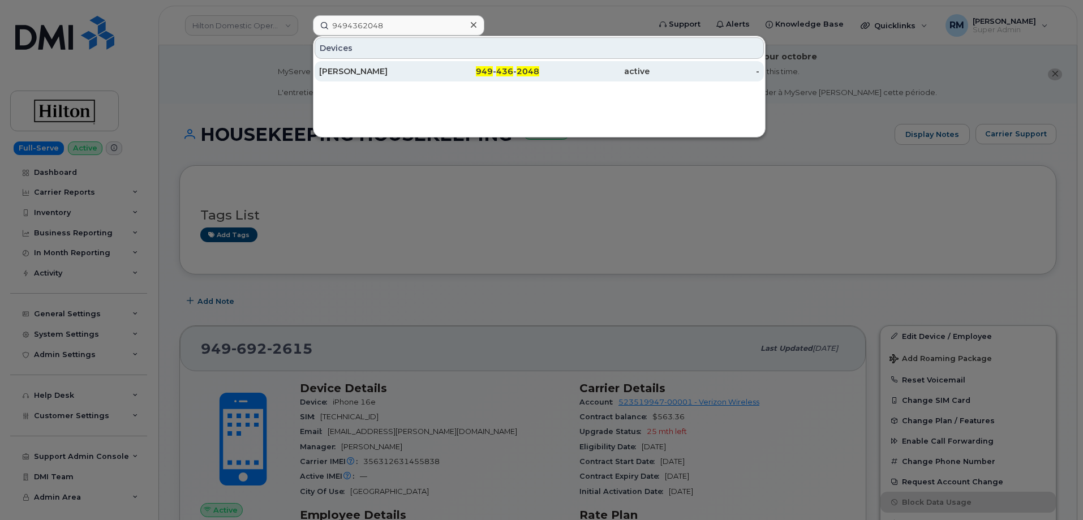
click at [367, 66] on div "[PERSON_NAME]" at bounding box center [374, 71] width 110 height 11
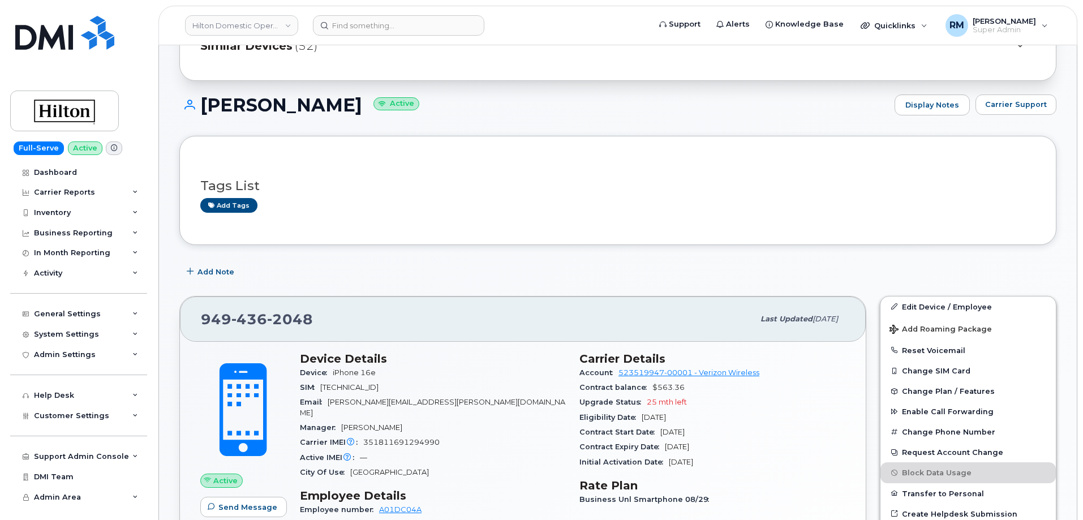
scroll to position [170, 0]
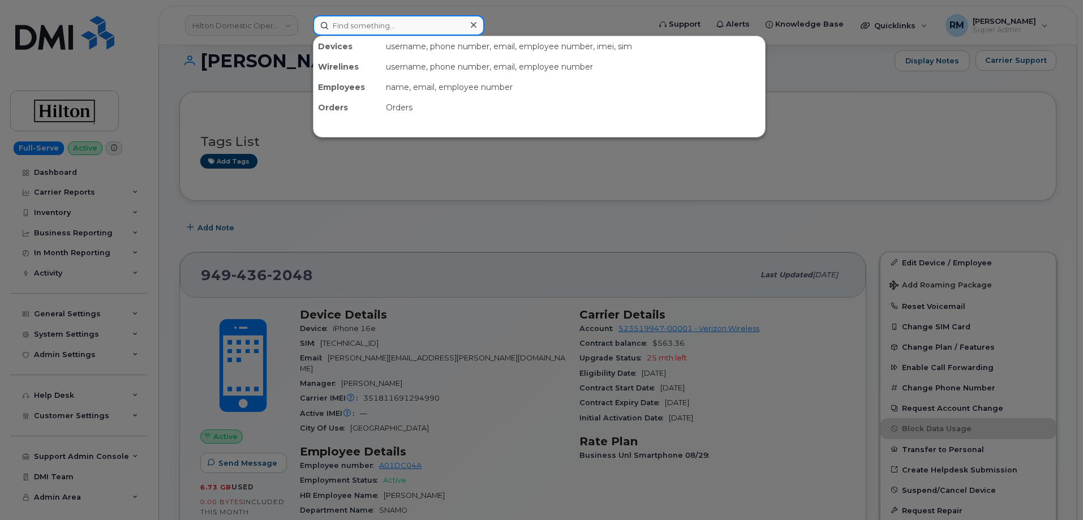
click at [378, 27] on input at bounding box center [398, 25] width 171 height 20
paste input "[PHONE_NUMBER]"
type input "[PHONE_NUMBER]"
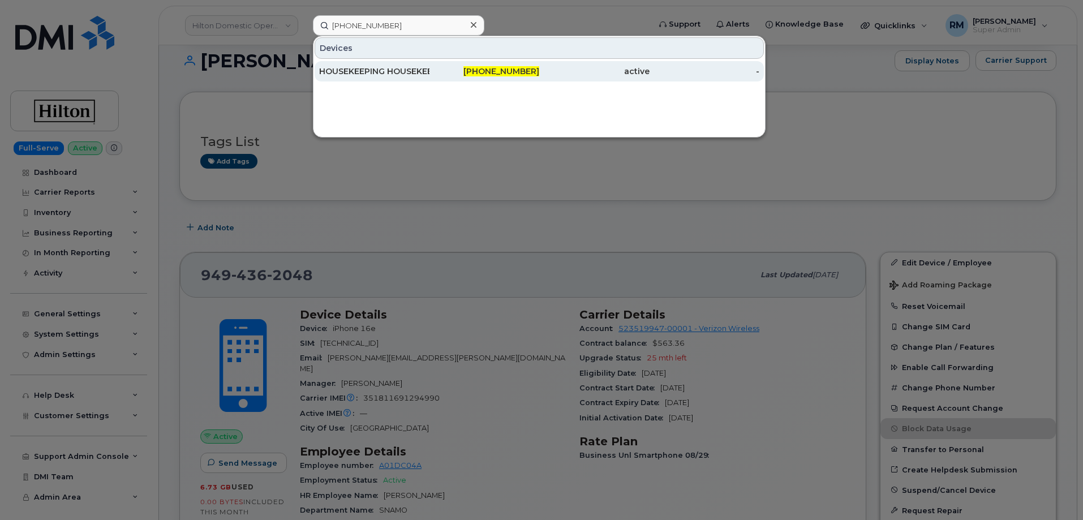
click at [372, 74] on div "HOUSEKEEPING HOUSEKEEPING" at bounding box center [374, 71] width 110 height 11
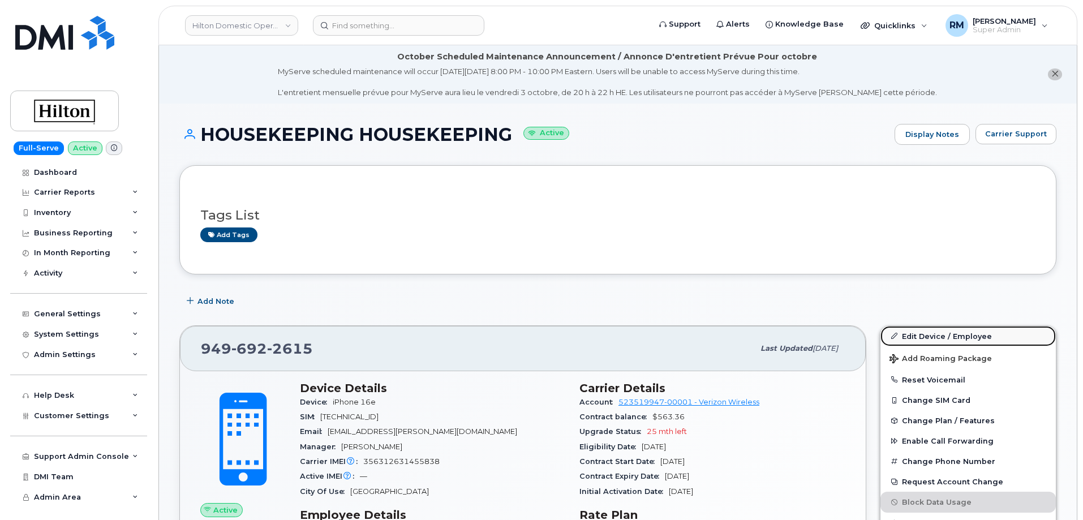
click at [950, 337] on link "Edit Device / Employee" at bounding box center [967, 336] width 175 height 20
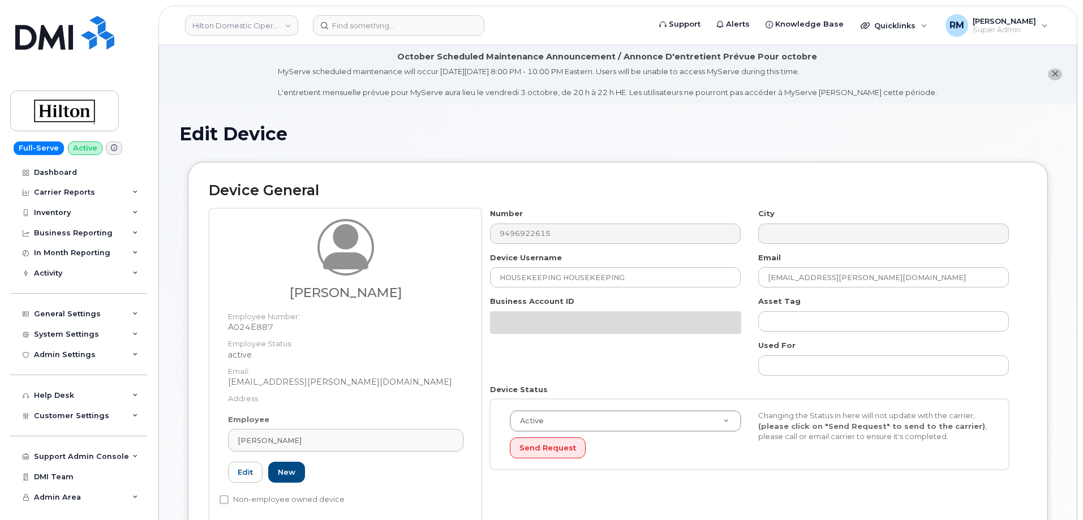
select select "34080331"
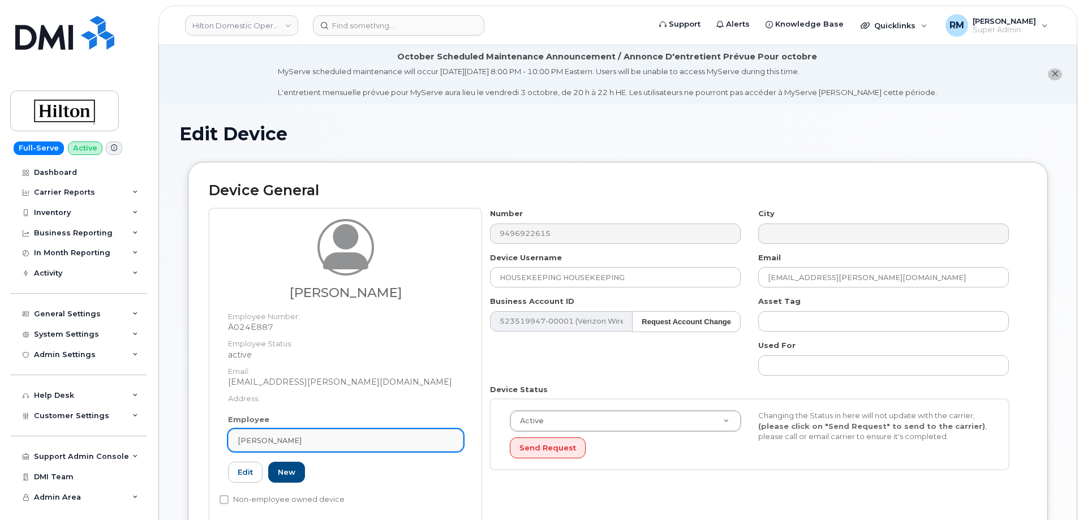
click at [281, 440] on span "[PERSON_NAME]" at bounding box center [270, 440] width 64 height 11
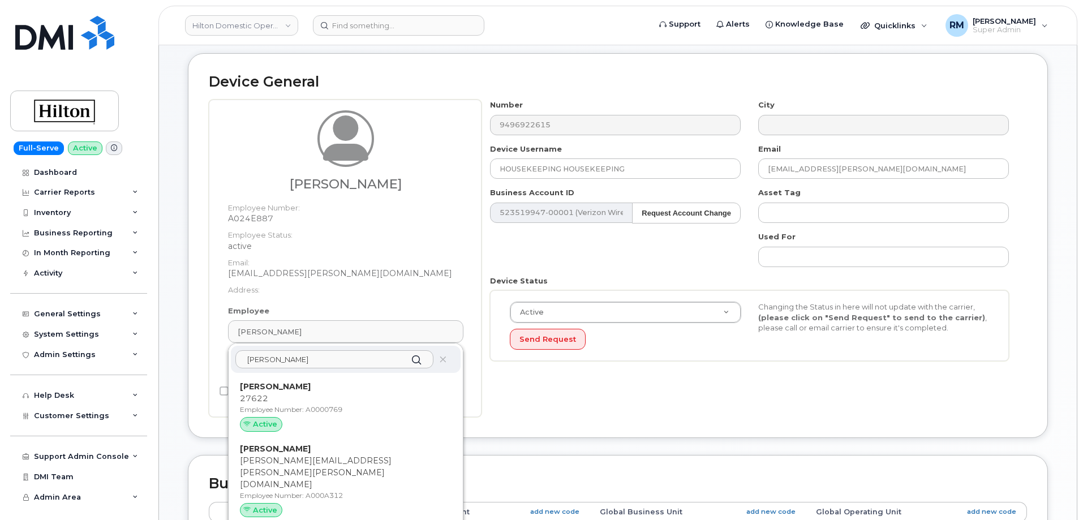
scroll to position [113, 0]
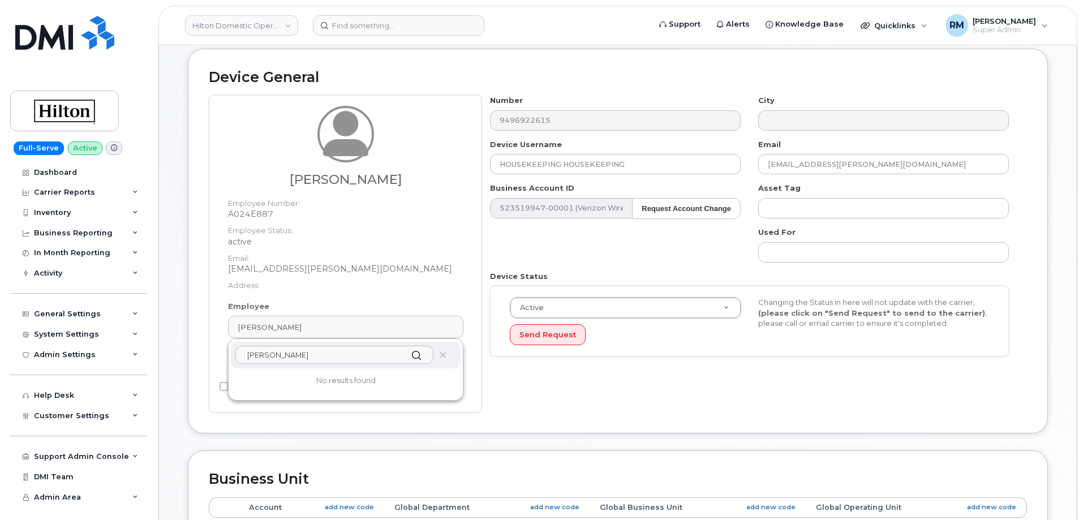
type input "[PERSON_NAME]"
drag, startPoint x: 631, startPoint y: 164, endPoint x: 380, endPoint y: 165, distance: 251.2
click at [380, 165] on div "[PERSON_NAME] Employee Number: A024E887 Employee Status: active Email: [EMAIL_A…" at bounding box center [618, 253] width 818 height 317
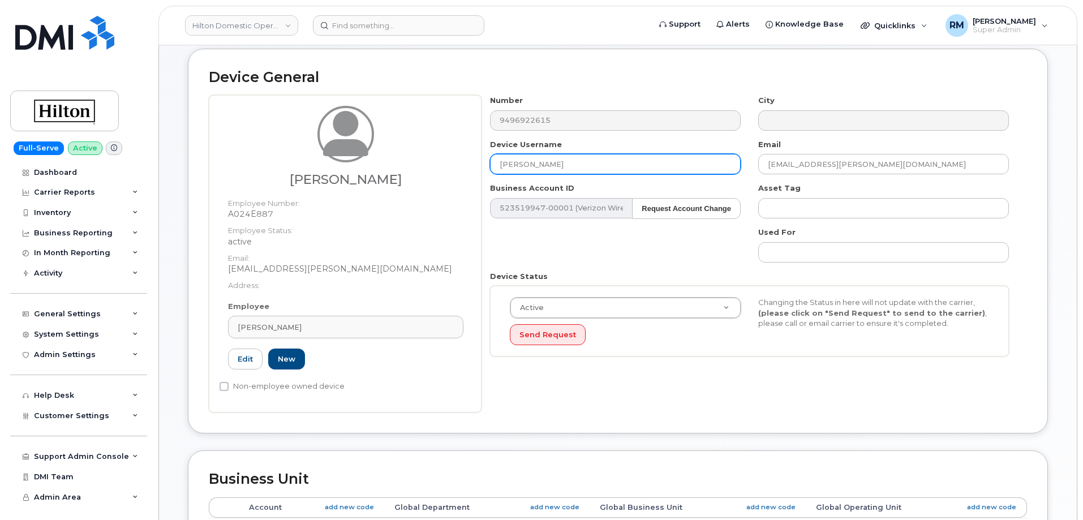
type input "[PERSON_NAME]"
drag, startPoint x: 647, startPoint y: 367, endPoint x: 656, endPoint y: 373, distance: 11.2
click at [648, 368] on div "Number 9496922615 City Device Username [PERSON_NAME] Email [EMAIL_ADDRESS][PERS…" at bounding box center [753, 253] width 545 height 317
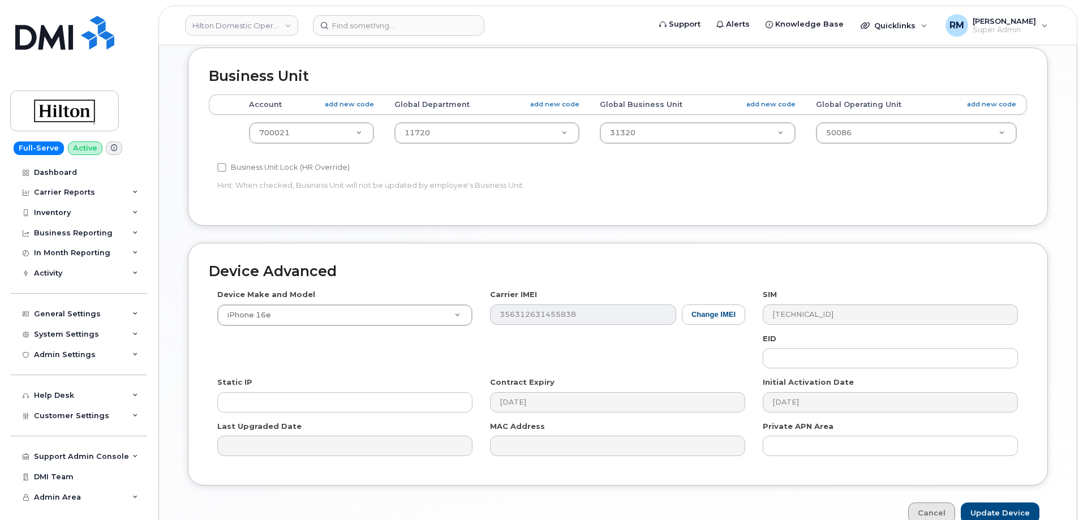
scroll to position [576, 0]
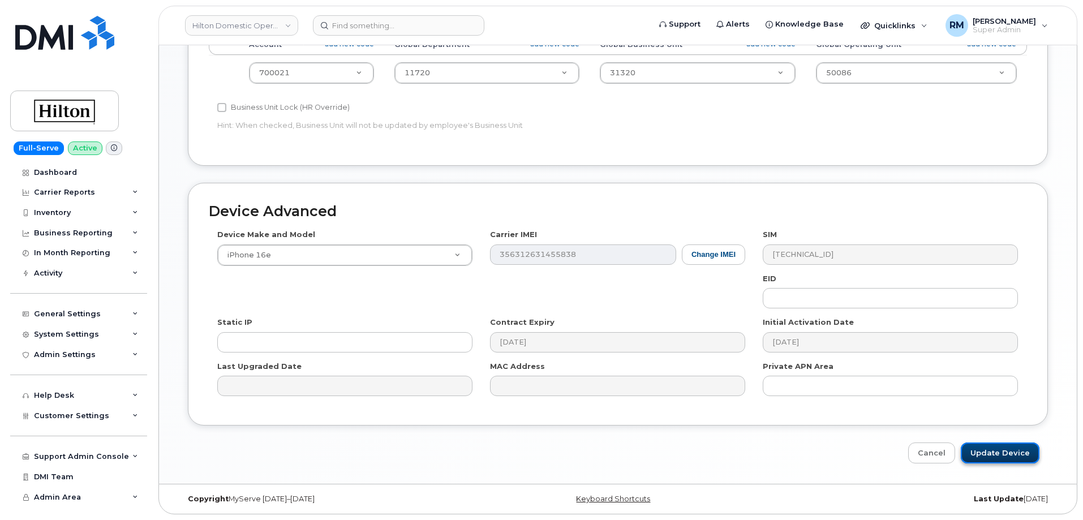
click at [1004, 453] on input "Update Device" at bounding box center [1000, 452] width 79 height 21
type input "Saving..."
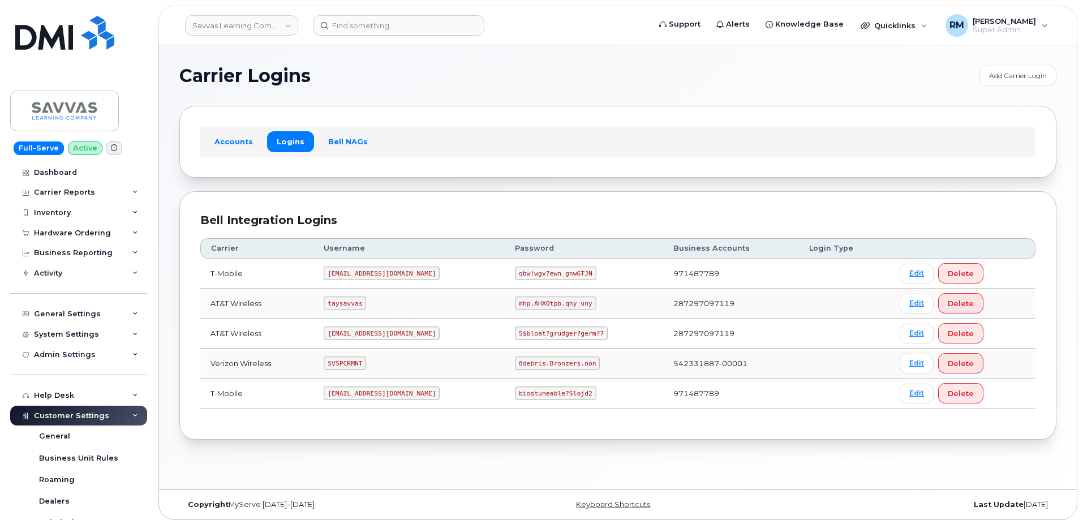
click at [339, 363] on code "SVSPCRMNT" at bounding box center [345, 363] width 42 height 14
copy code "SVSPCRMNT"
drag, startPoint x: 509, startPoint y: 364, endPoint x: 566, endPoint y: 360, distance: 57.8
click at [566, 360] on td "8debris.Bronzers.non" at bounding box center [584, 363] width 158 height 30
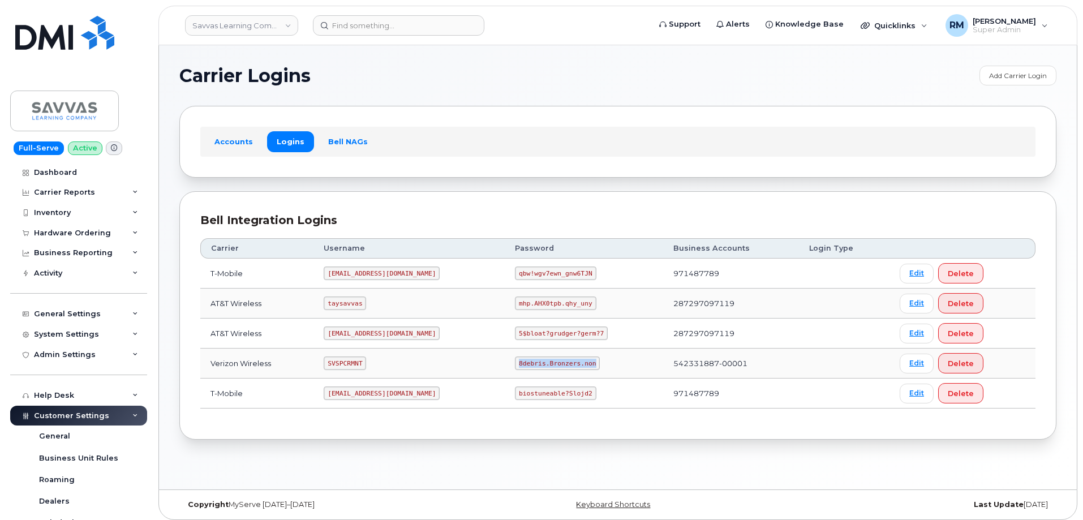
copy code "8debris.Bronzers.non"
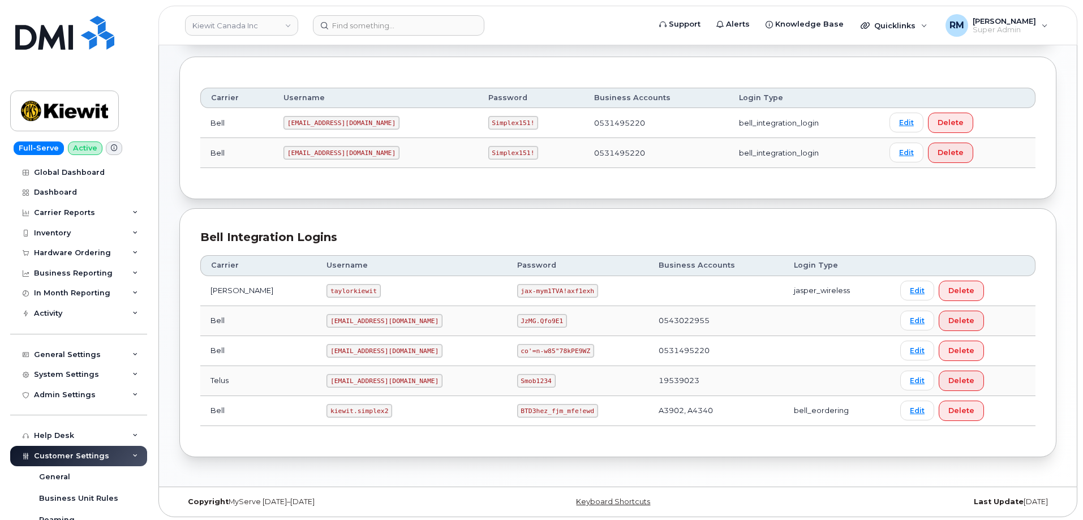
scroll to position [137, 0]
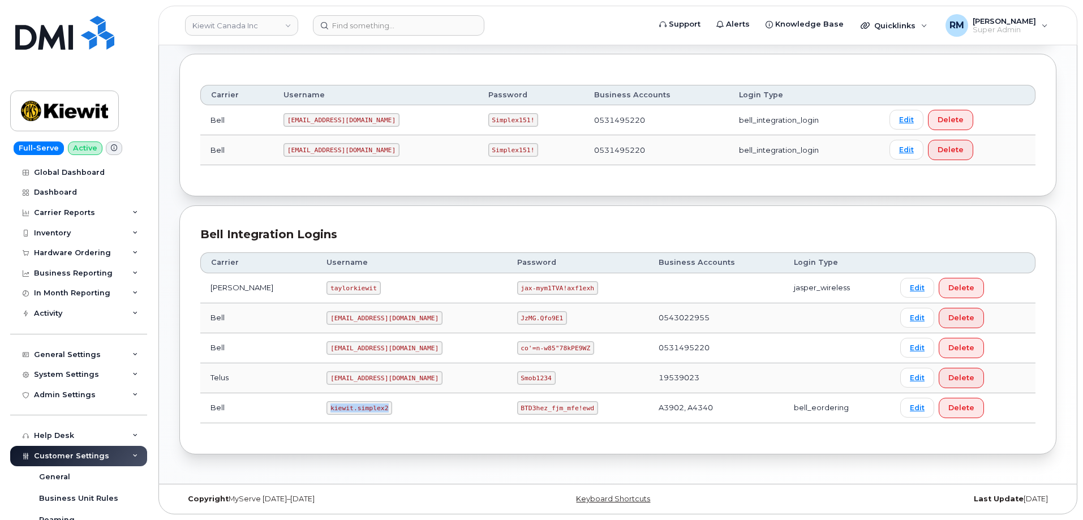
drag, startPoint x: 340, startPoint y: 410, endPoint x: 383, endPoint y: 410, distance: 43.0
click at [383, 410] on td "kiewit.simplex2" at bounding box center [411, 408] width 190 height 30
copy code "kiewit.simplex2"
drag, startPoint x: 479, startPoint y: 408, endPoint x: 635, endPoint y: 358, distance: 164.2
click at [596, 406] on td "BTD3hez_fjm_mfe!ewd" at bounding box center [577, 408] width 141 height 30
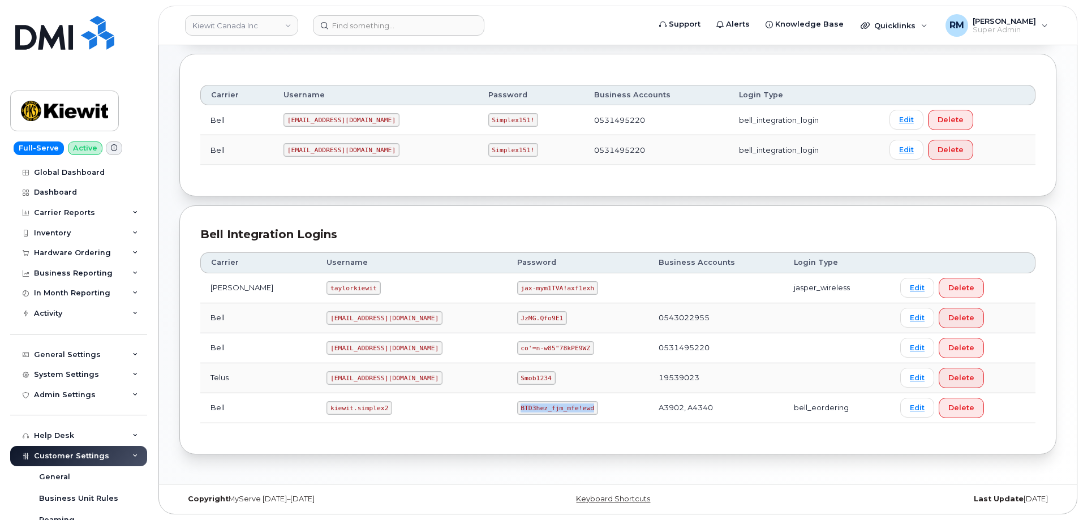
copy code "BTD3hez_fjm_mfe!ewd"
click at [593, 152] on td "0531495220" at bounding box center [656, 150] width 145 height 30
copy td "0531495220"
